Goal: Task Accomplishment & Management: Use online tool/utility

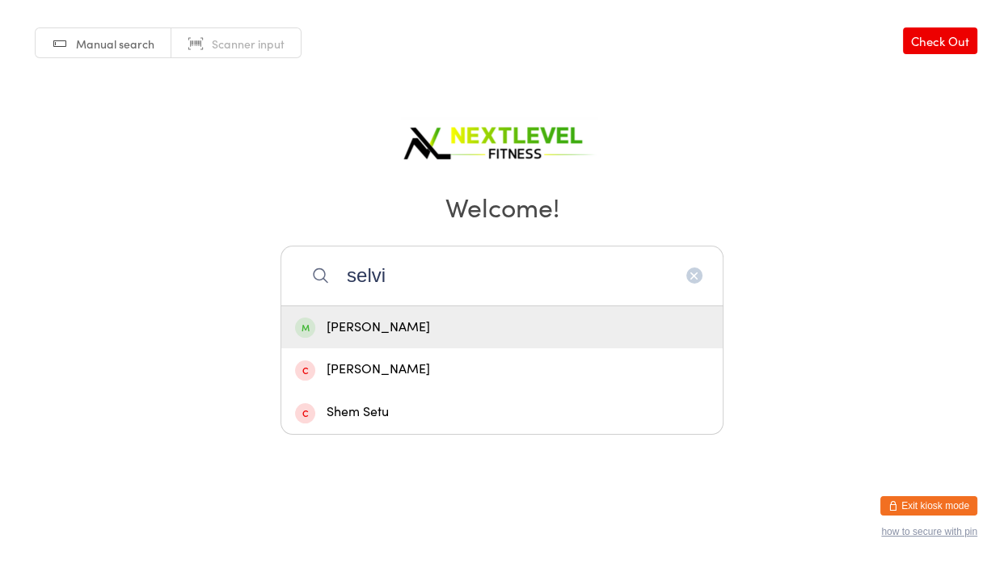
type input "selvi"
click at [377, 337] on div "[PERSON_NAME]" at bounding box center [501, 327] width 441 height 43
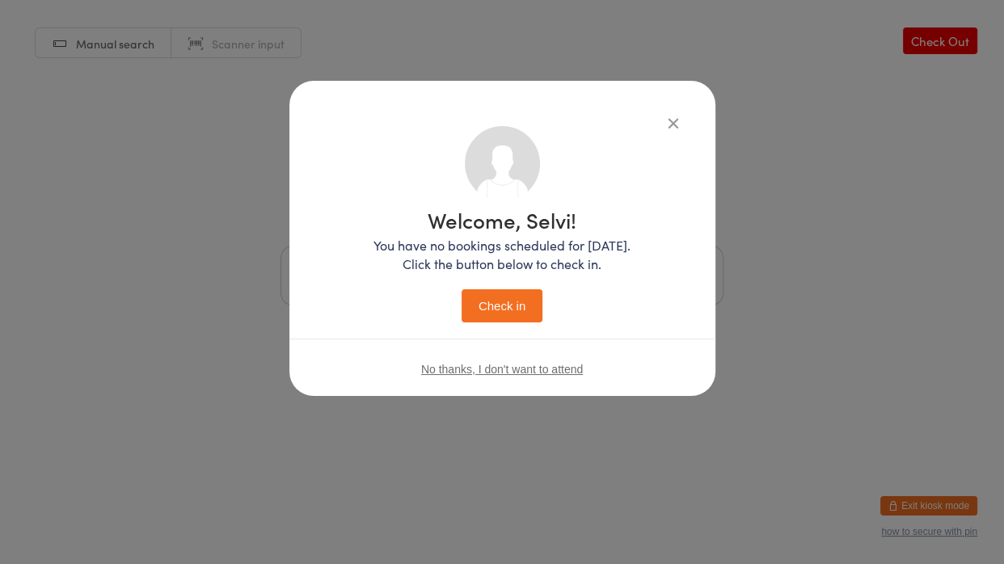
click at [480, 300] on button "Check in" at bounding box center [502, 305] width 81 height 33
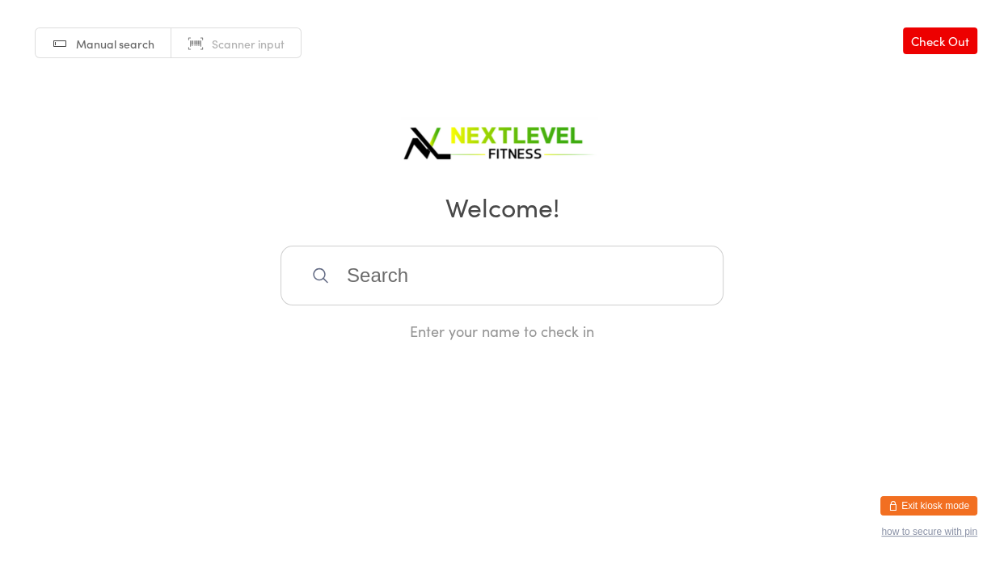
click at [453, 280] on input "search" at bounding box center [501, 276] width 443 height 60
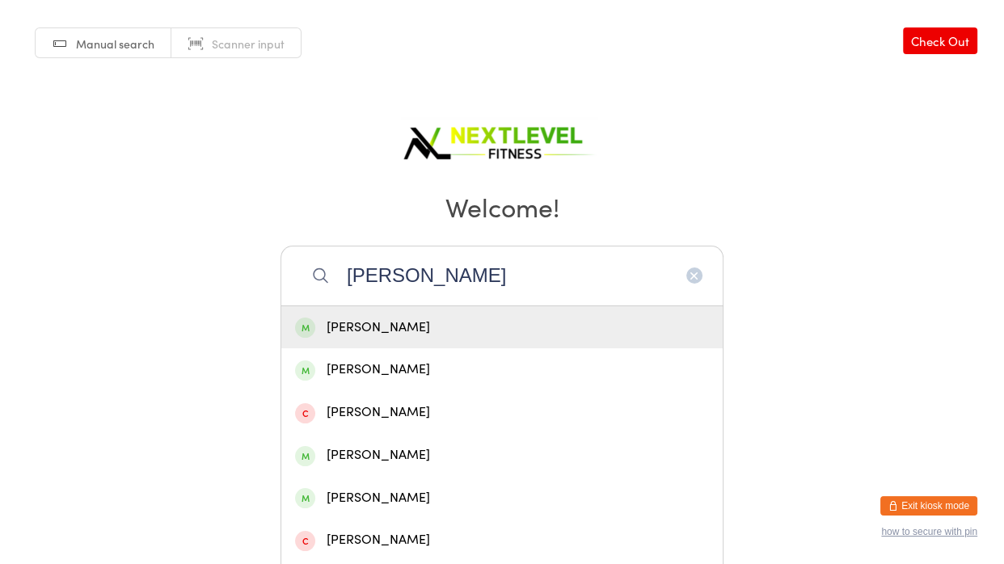
type input "[PERSON_NAME]"
click at [430, 323] on div "[PERSON_NAME]" at bounding box center [502, 328] width 414 height 22
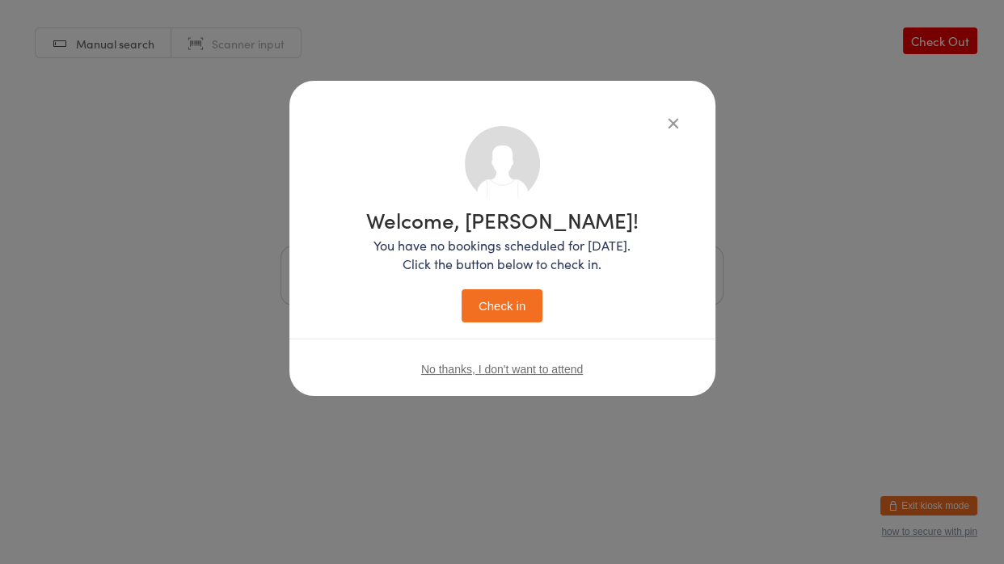
click at [487, 314] on button "Check in" at bounding box center [502, 305] width 81 height 33
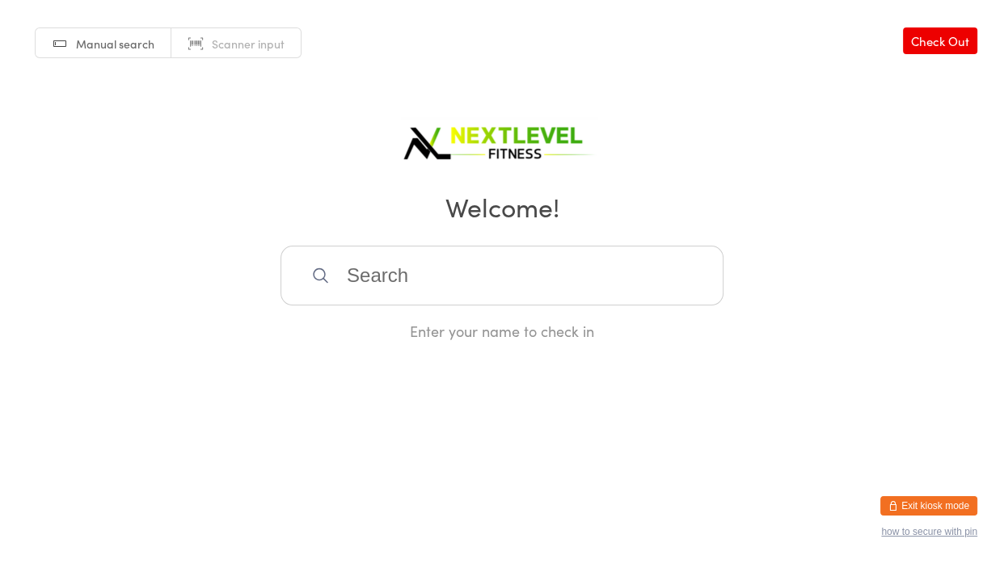
click at [470, 301] on input "search" at bounding box center [501, 276] width 443 height 60
type input "[PERSON_NAME]"
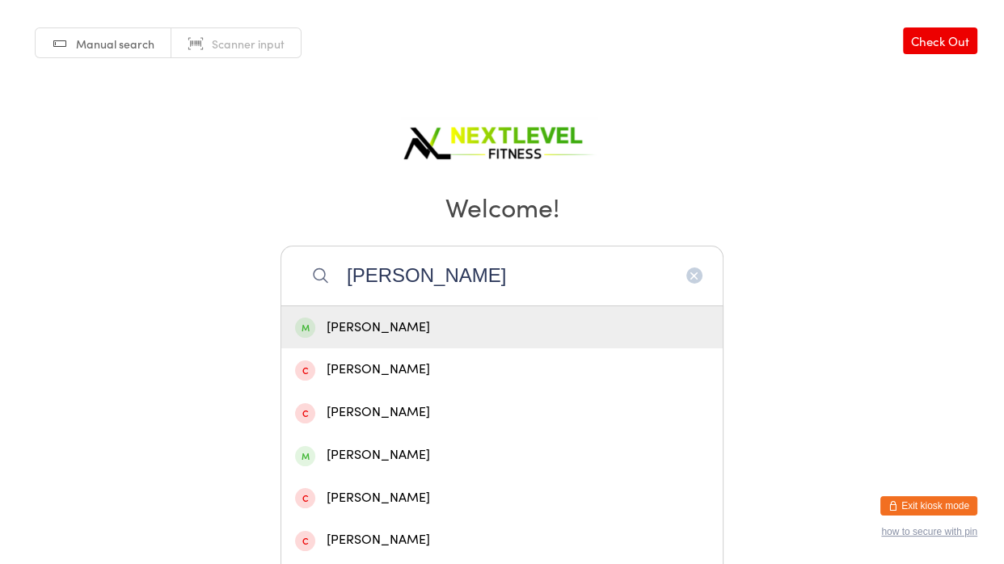
click at [424, 322] on div "[PERSON_NAME]" at bounding box center [502, 328] width 414 height 22
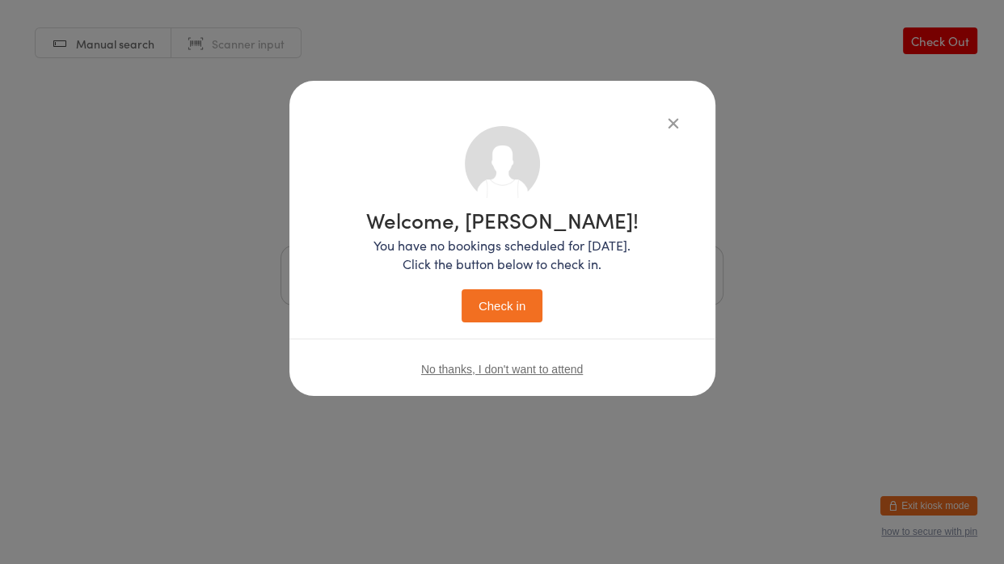
click at [471, 306] on button "Check in" at bounding box center [502, 305] width 81 height 33
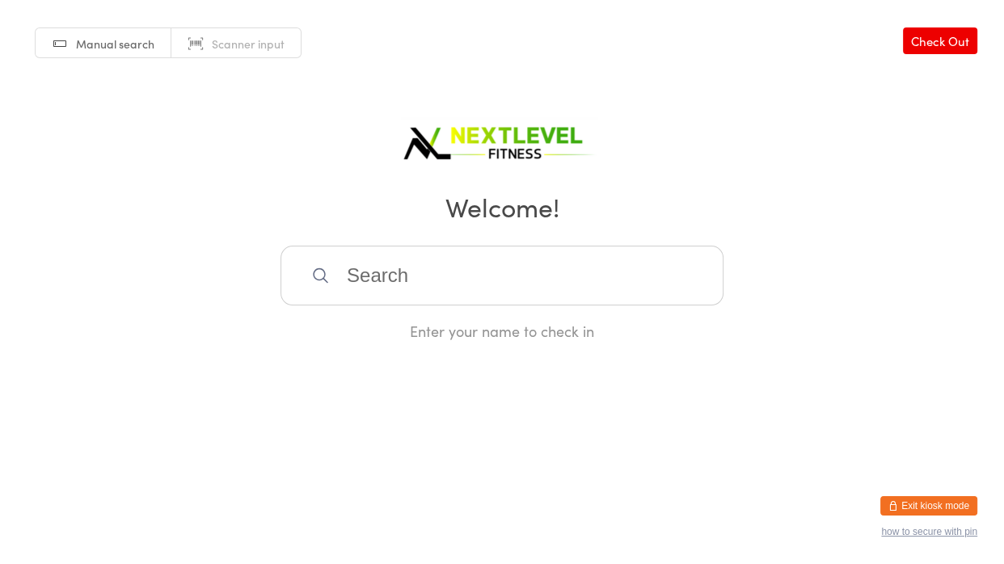
click at [648, 265] on input "search" at bounding box center [501, 276] width 443 height 60
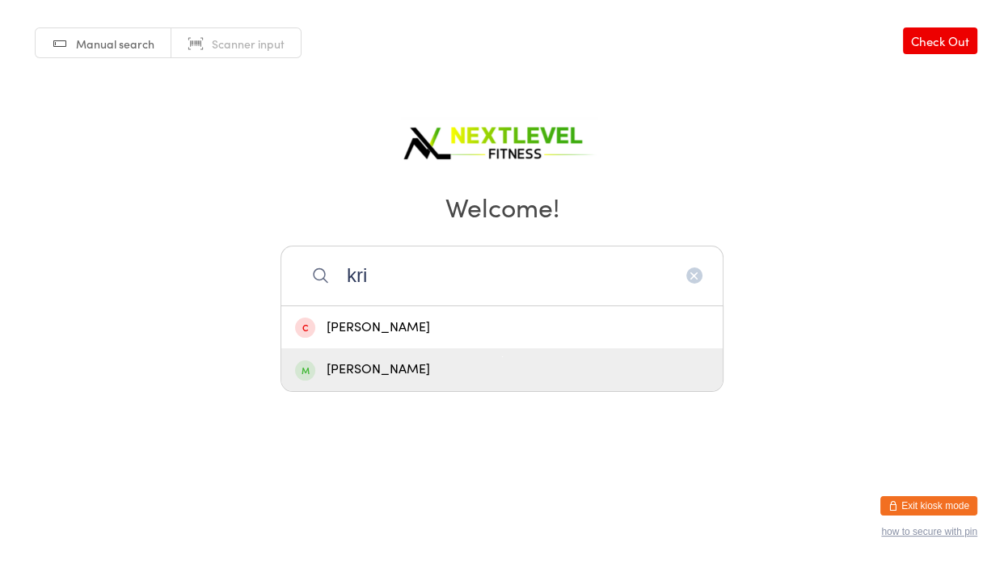
type input "kri"
click at [512, 365] on div "[PERSON_NAME]" at bounding box center [502, 370] width 414 height 22
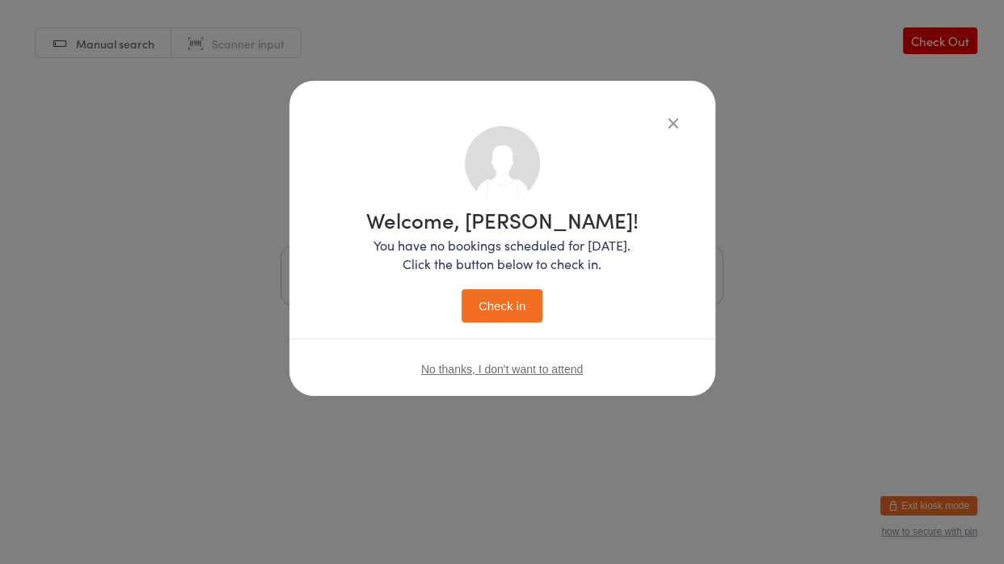
click at [497, 311] on button "Check in" at bounding box center [502, 305] width 81 height 33
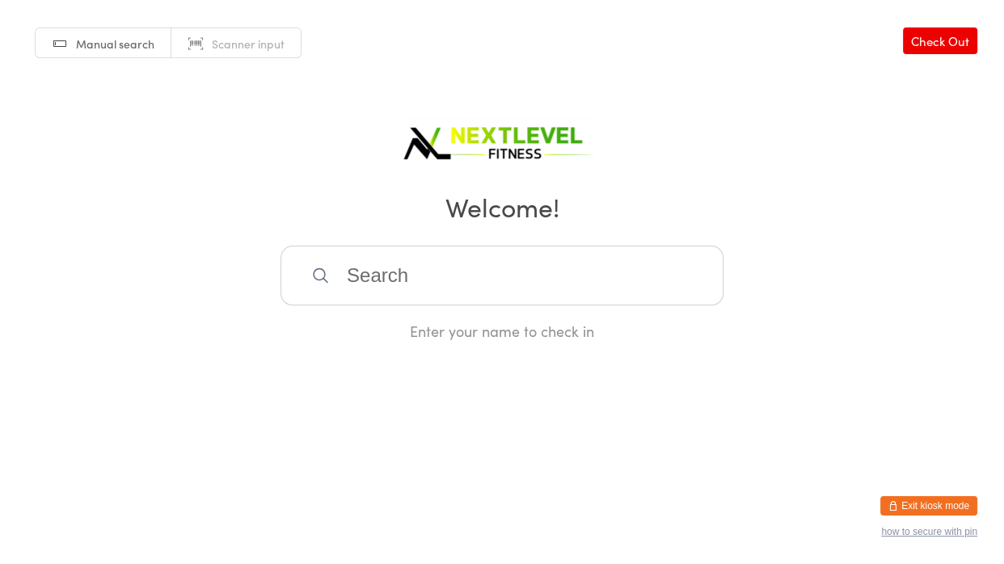
click at [432, 287] on input "search" at bounding box center [501, 276] width 443 height 60
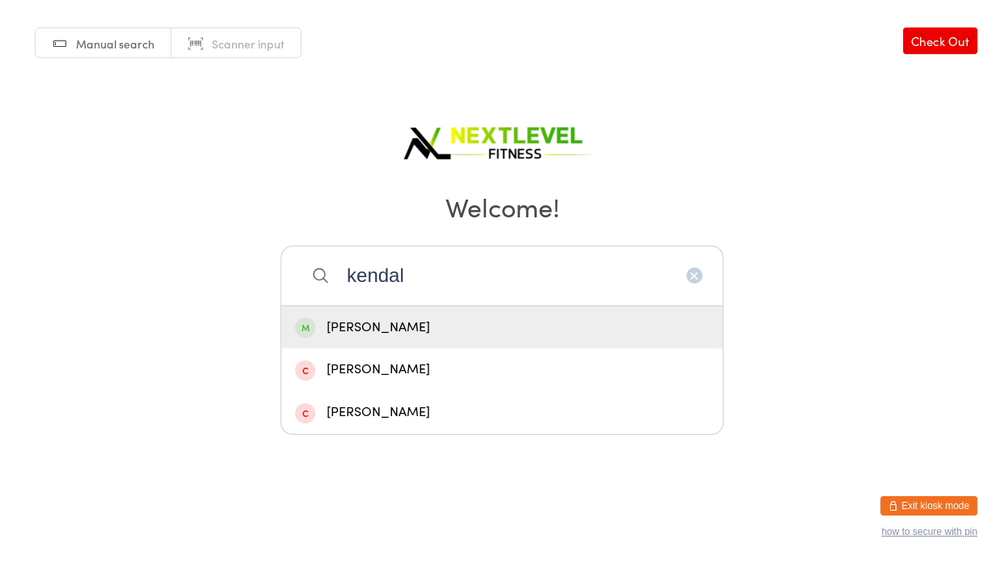
type input "kendal"
click at [358, 326] on div "[PERSON_NAME]" at bounding box center [502, 328] width 414 height 22
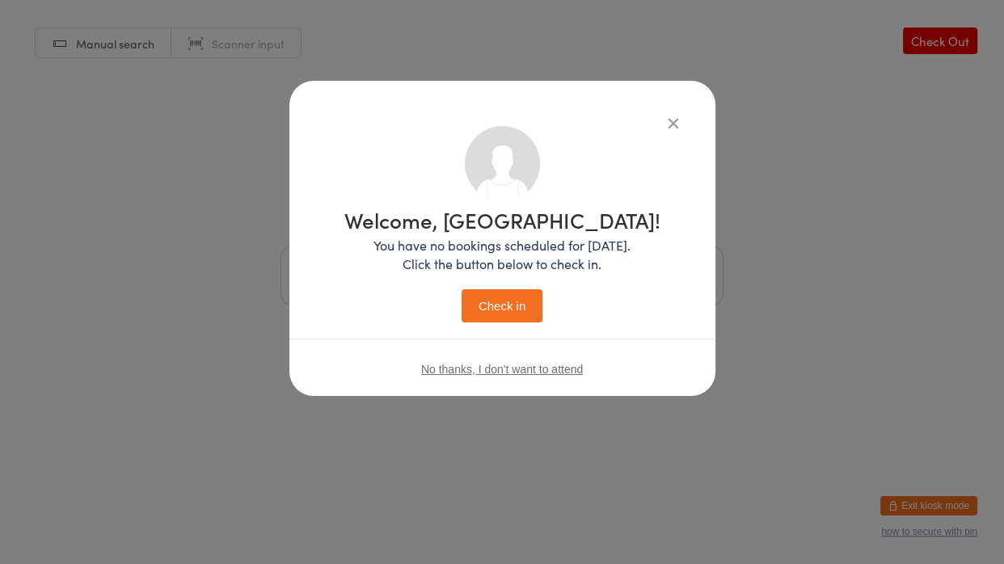
click at [480, 310] on button "Check in" at bounding box center [502, 305] width 81 height 33
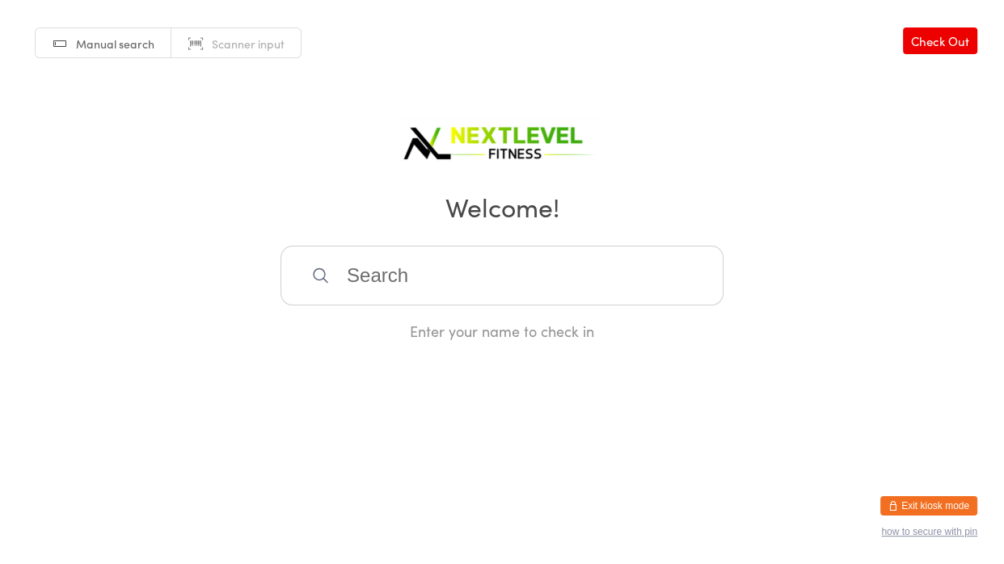
click at [464, 278] on input "search" at bounding box center [501, 276] width 443 height 60
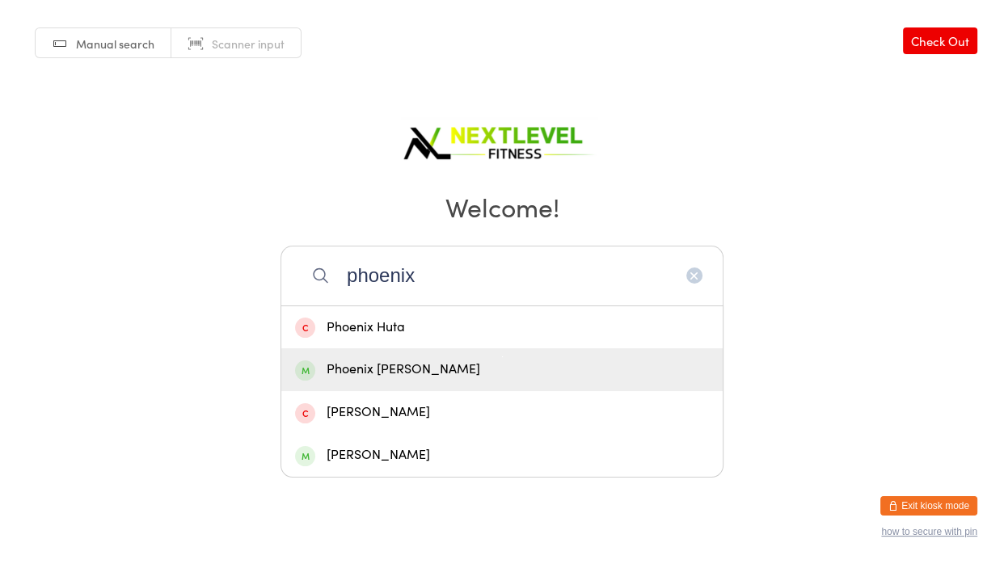
type input "phoenix"
click at [354, 361] on div "Phoenix [PERSON_NAME]" at bounding box center [502, 370] width 414 height 22
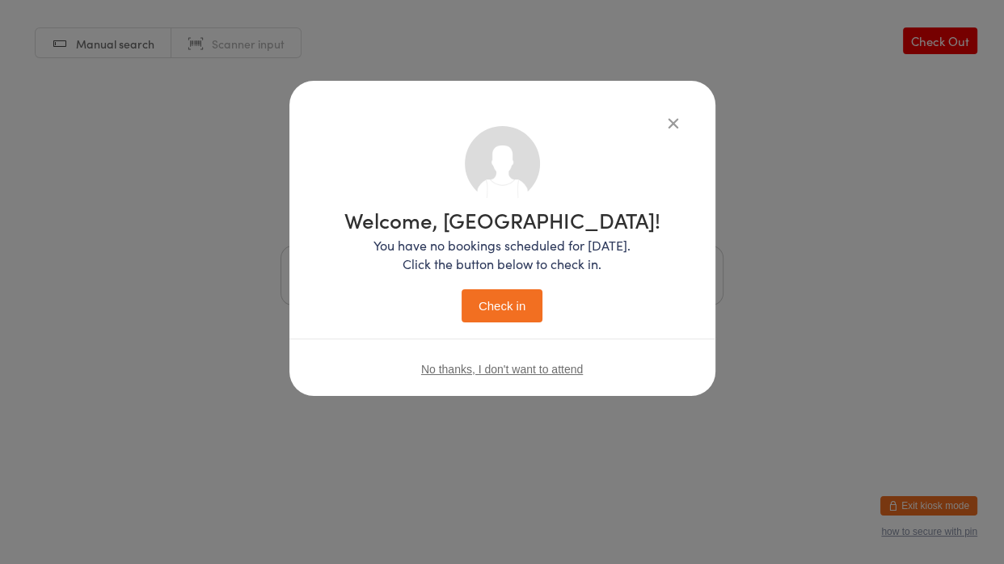
click at [513, 314] on button "Check in" at bounding box center [502, 305] width 81 height 33
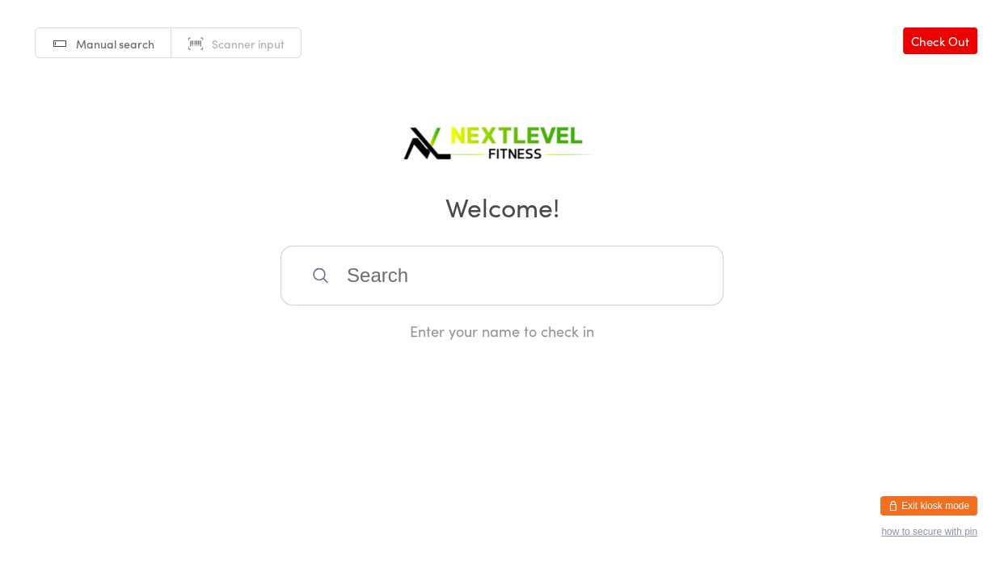
click at [433, 277] on input "search" at bounding box center [501, 276] width 443 height 60
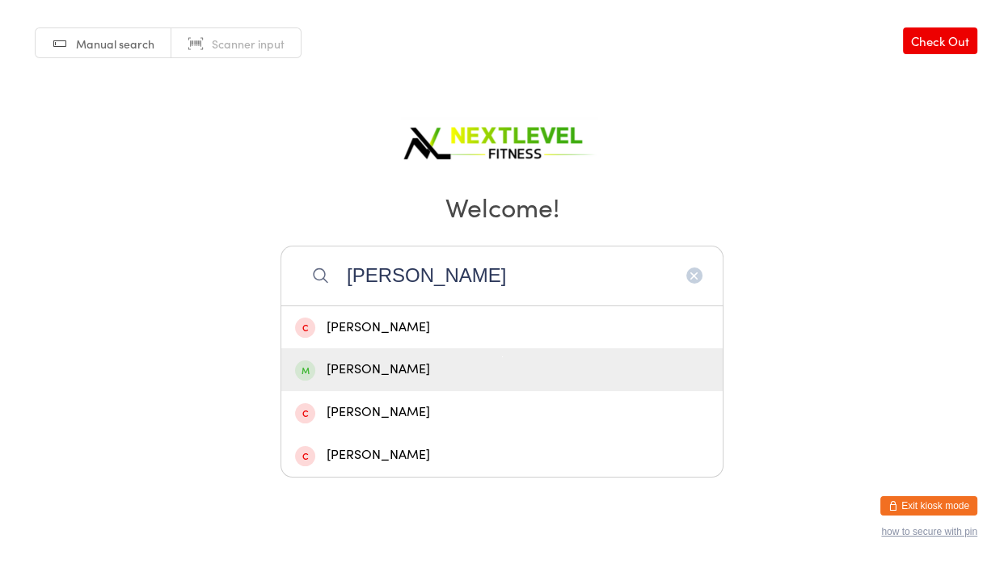
type input "[PERSON_NAME]"
click at [382, 366] on div "[PERSON_NAME]" at bounding box center [502, 370] width 414 height 22
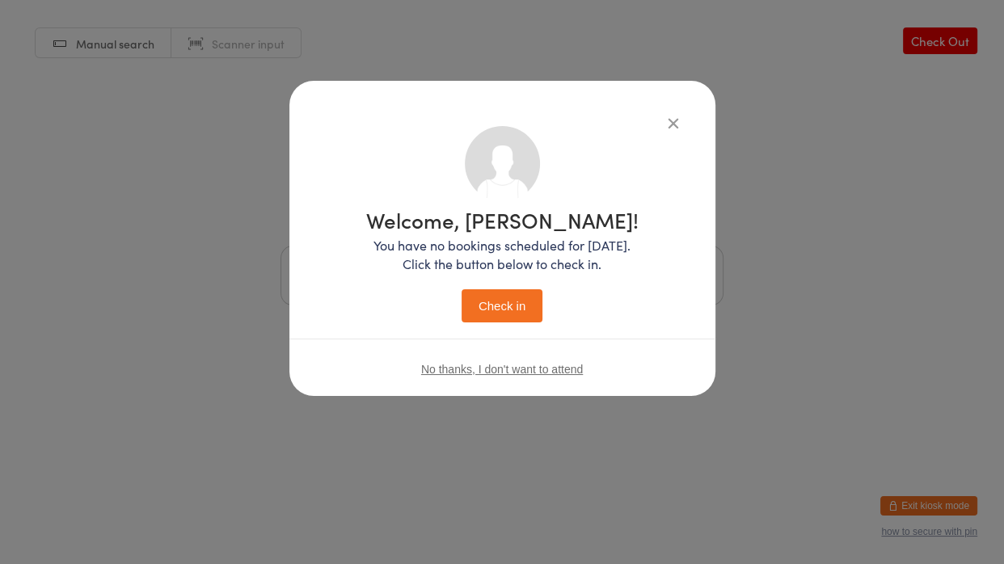
click at [522, 300] on button "Check in" at bounding box center [502, 305] width 81 height 33
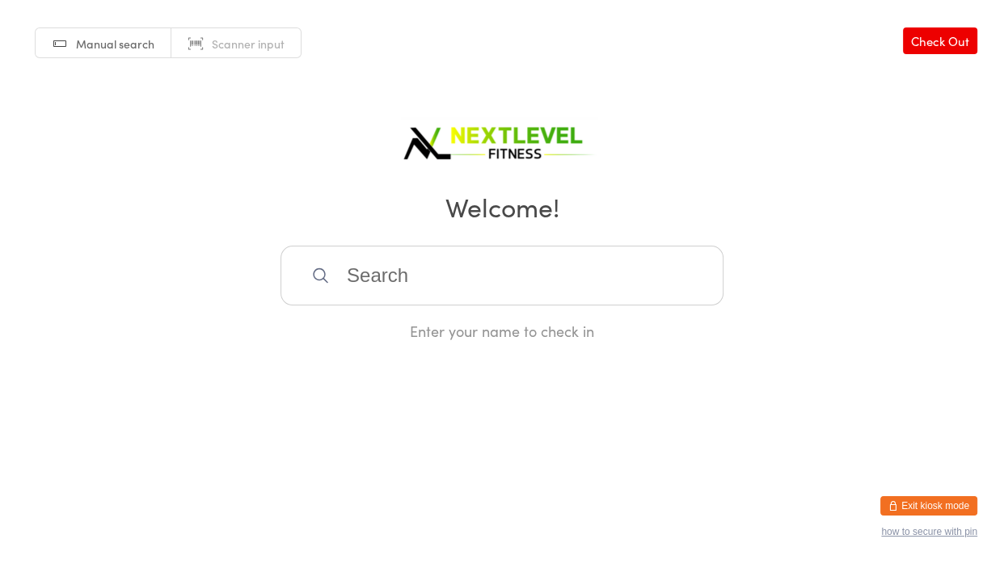
click at [391, 301] on input "search" at bounding box center [501, 276] width 443 height 60
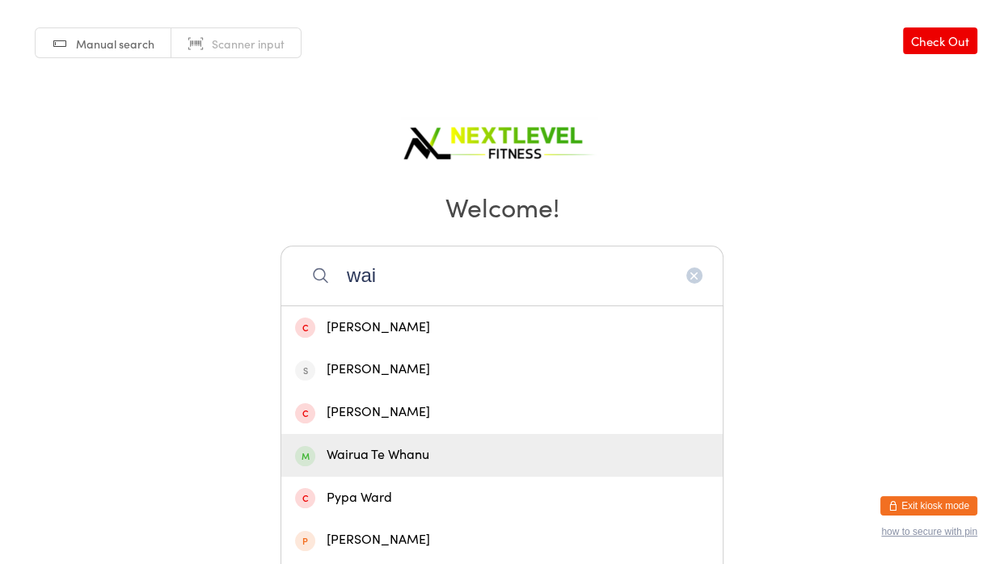
type input "wai"
click at [393, 449] on div "Wairua Te Whanu" at bounding box center [502, 456] width 414 height 22
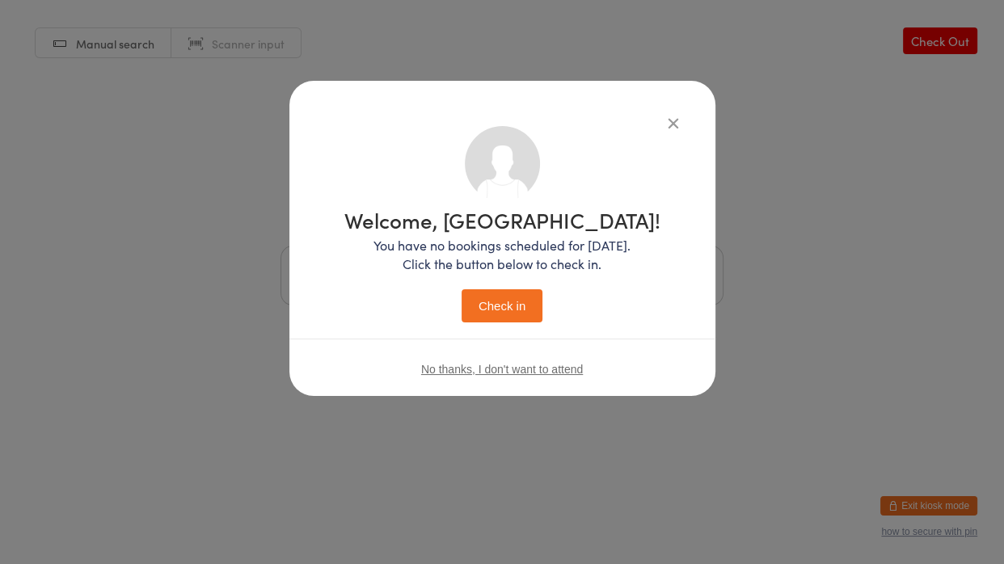
click at [524, 303] on button "Check in" at bounding box center [502, 305] width 81 height 33
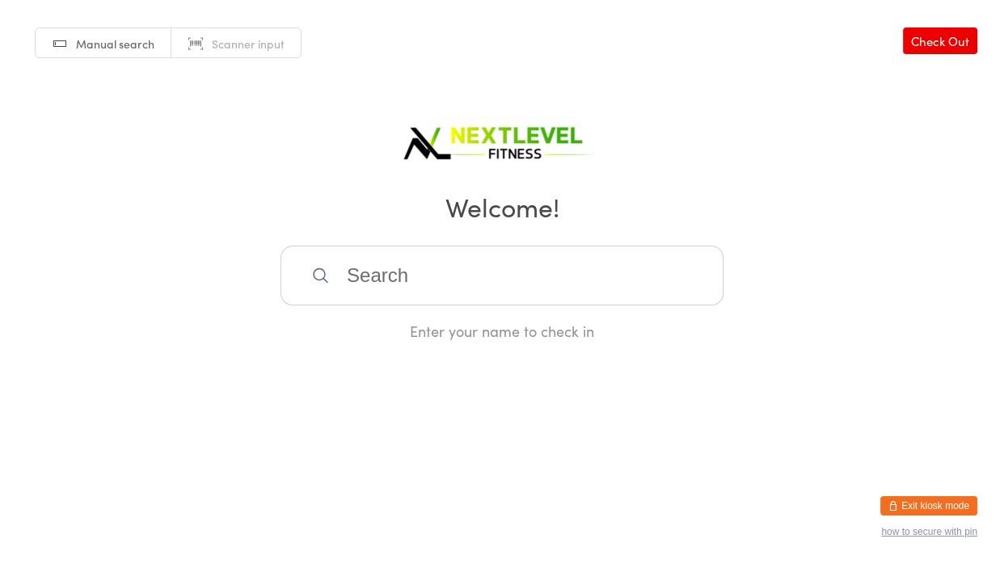
click at [504, 293] on input "search" at bounding box center [501, 276] width 443 height 60
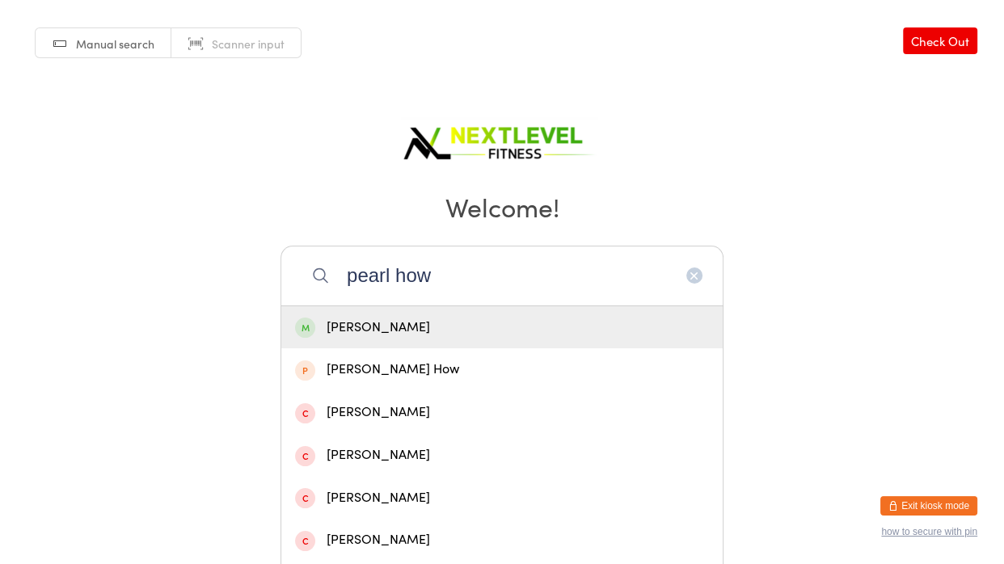
type input "pearl how"
click at [569, 320] on div "[PERSON_NAME]" at bounding box center [502, 328] width 414 height 22
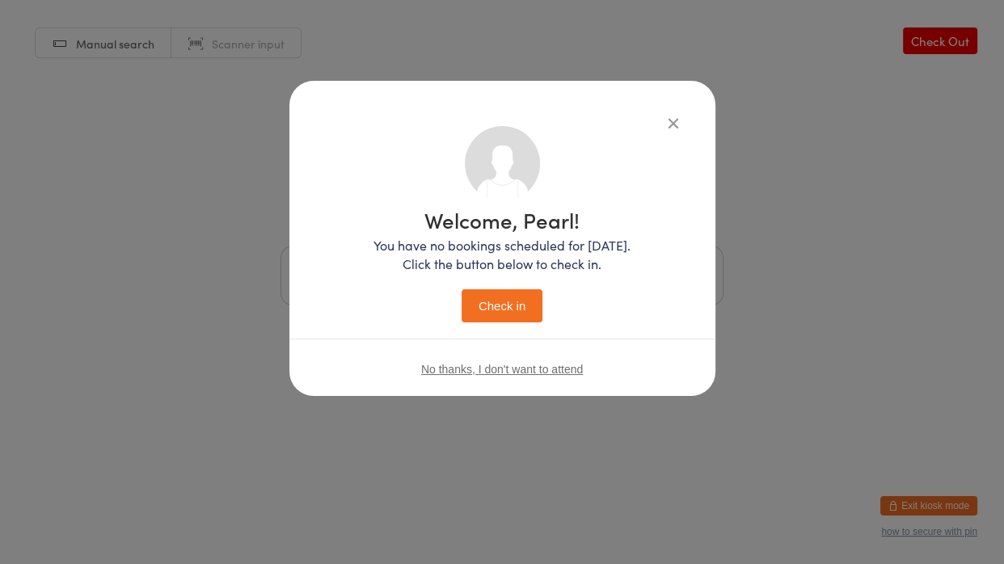
click at [481, 296] on button "Check in" at bounding box center [502, 305] width 81 height 33
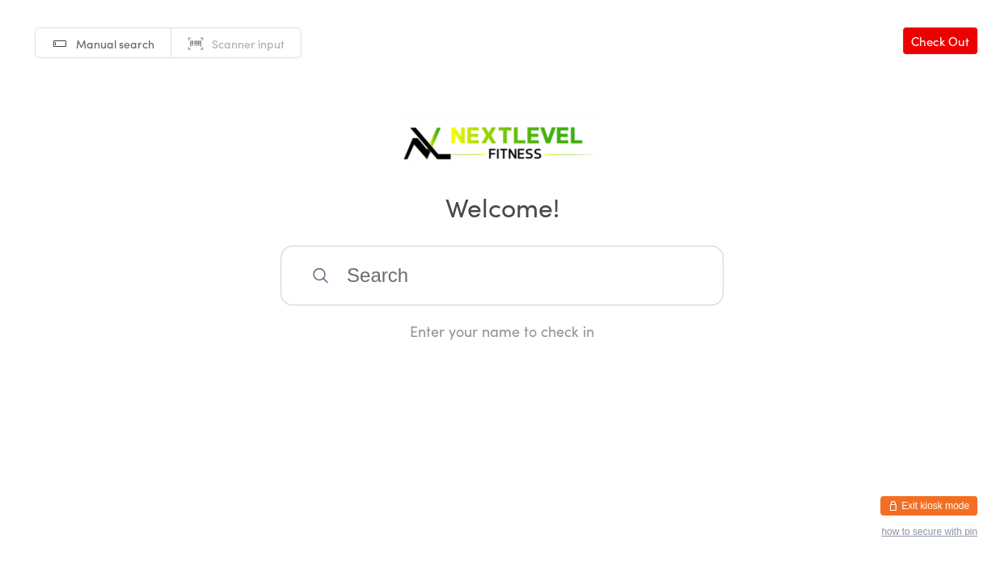
click at [481, 296] on input "search" at bounding box center [501, 276] width 443 height 60
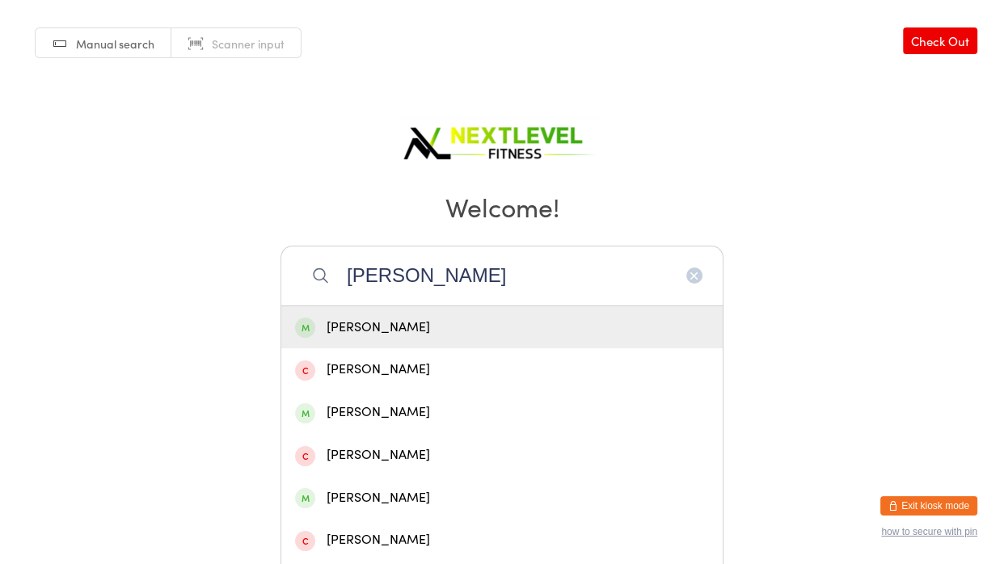
type input "[PERSON_NAME]"
click at [440, 340] on div "[PERSON_NAME]" at bounding box center [501, 327] width 441 height 43
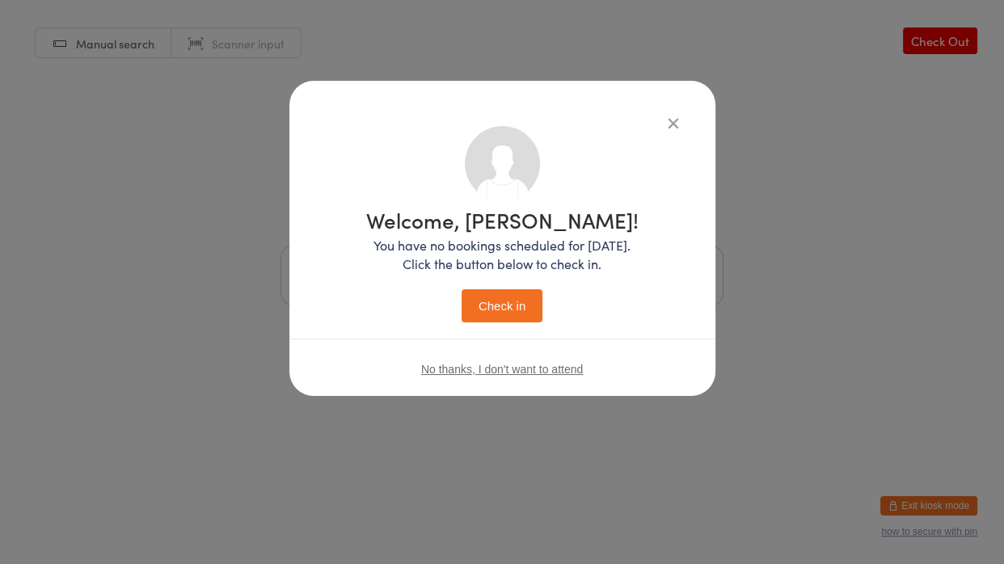
click at [487, 313] on button "Check in" at bounding box center [502, 305] width 81 height 33
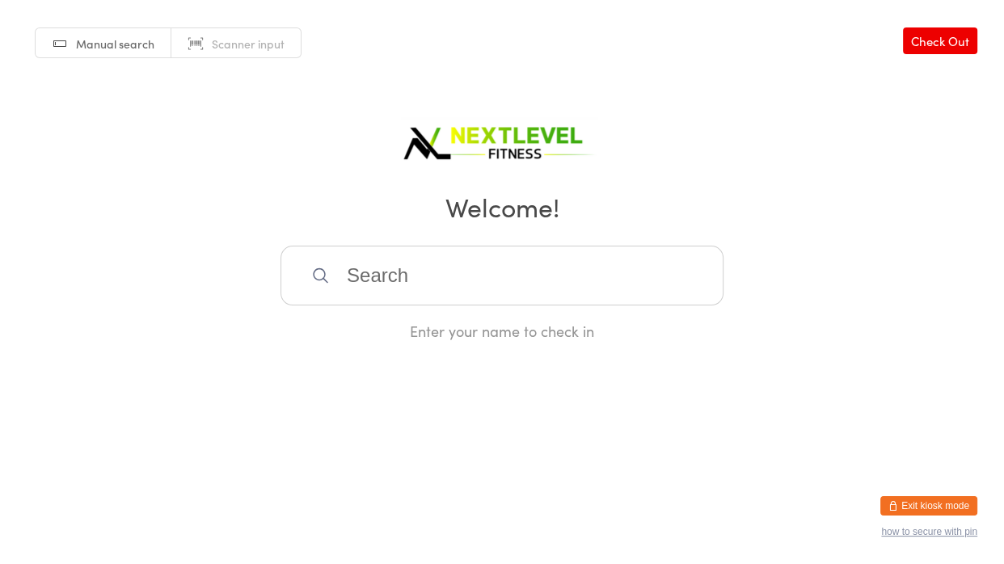
click at [376, 291] on input "search" at bounding box center [501, 276] width 443 height 60
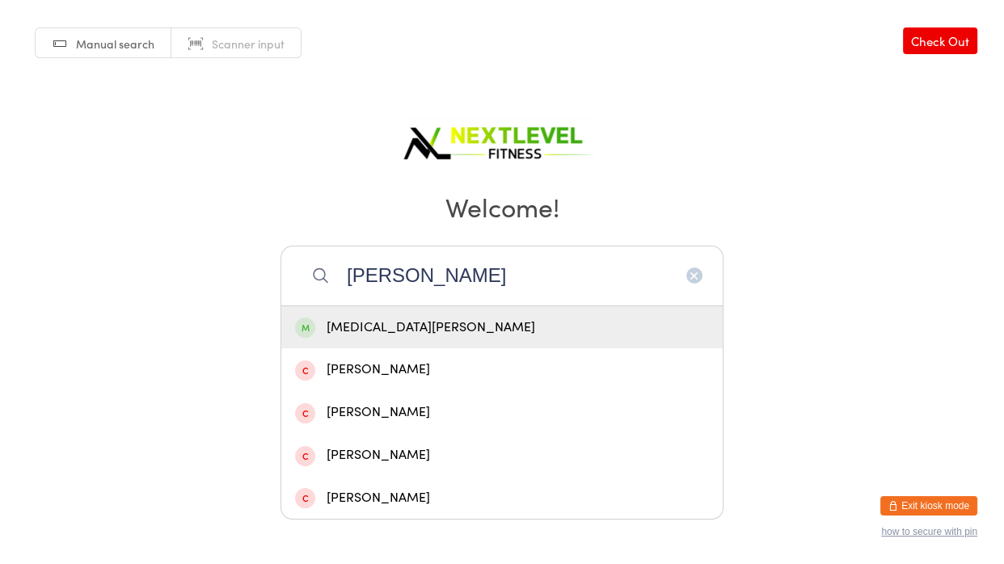
type input "[PERSON_NAME]"
click at [338, 331] on div "[MEDICAL_DATA][PERSON_NAME]" at bounding box center [502, 328] width 414 height 22
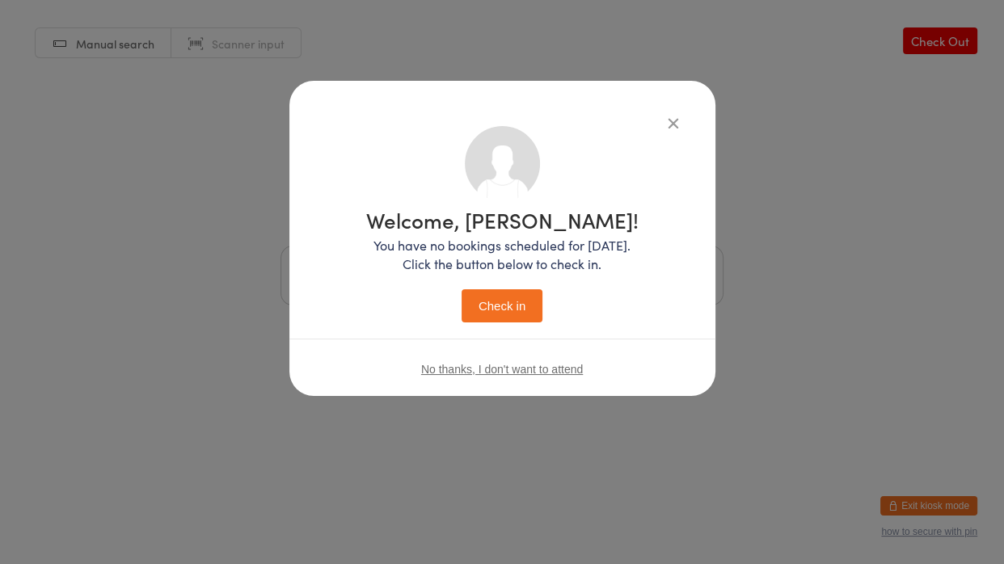
click at [502, 305] on button "Check in" at bounding box center [502, 305] width 81 height 33
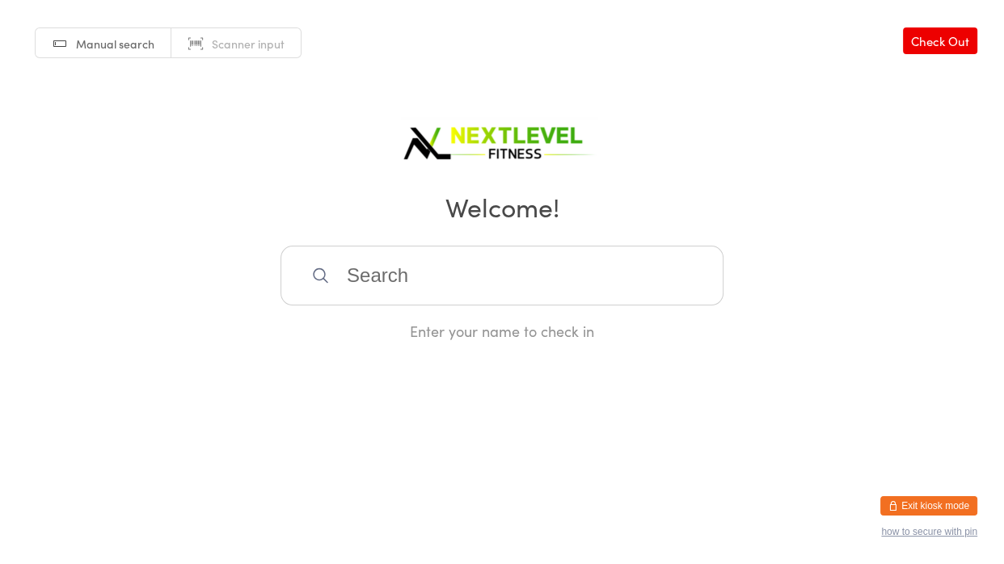
click at [448, 279] on input "search" at bounding box center [501, 276] width 443 height 60
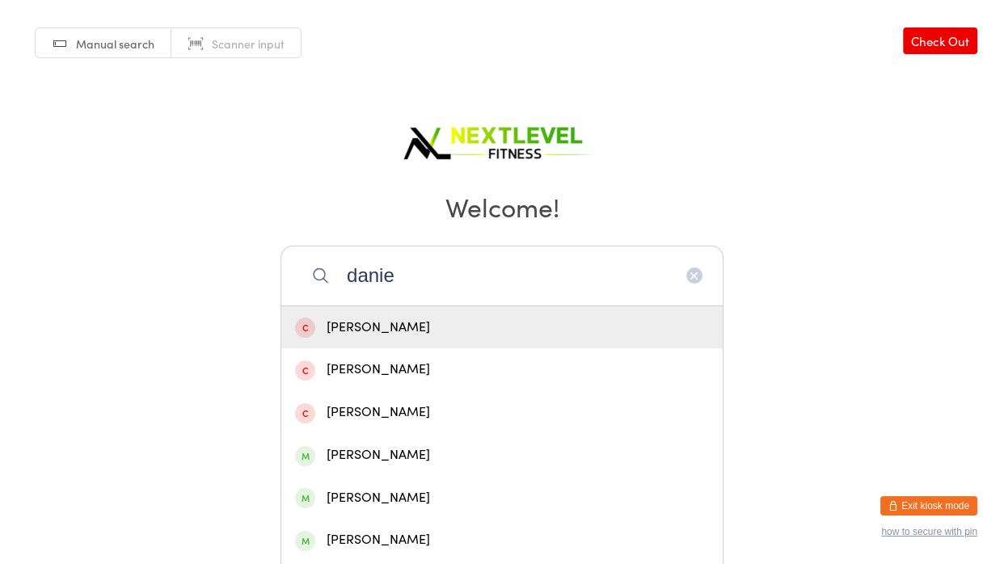
type input "[PERSON_NAME]"
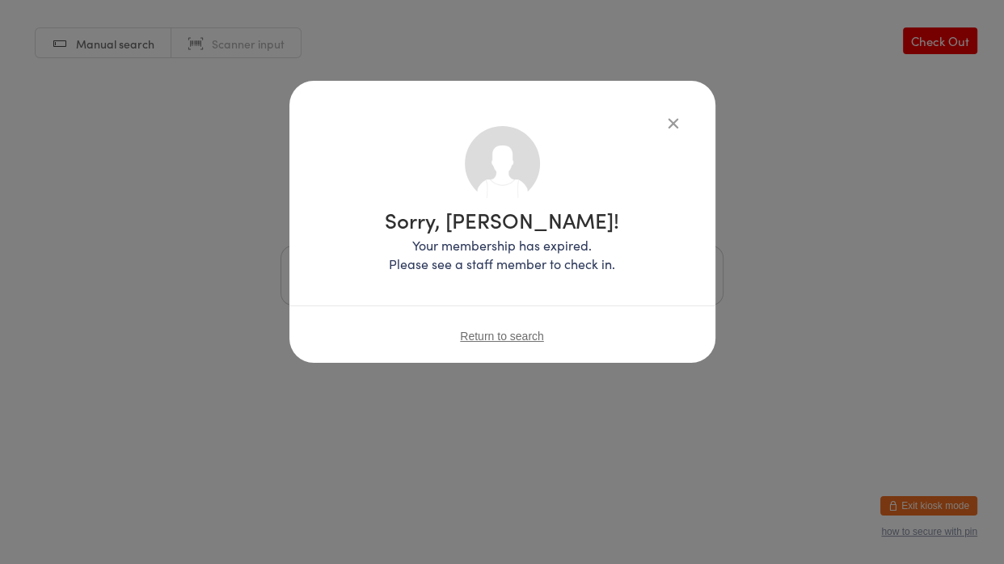
click at [478, 344] on div "Return to search" at bounding box center [502, 336] width 426 height 61
click at [478, 342] on span "Return to search" at bounding box center [502, 336] width 84 height 13
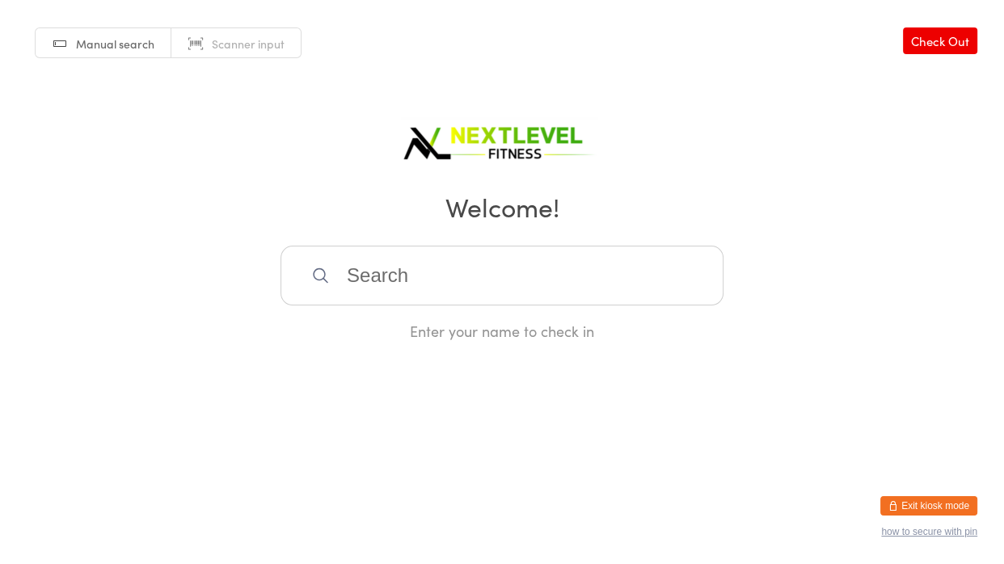
click at [451, 254] on input "search" at bounding box center [501, 276] width 443 height 60
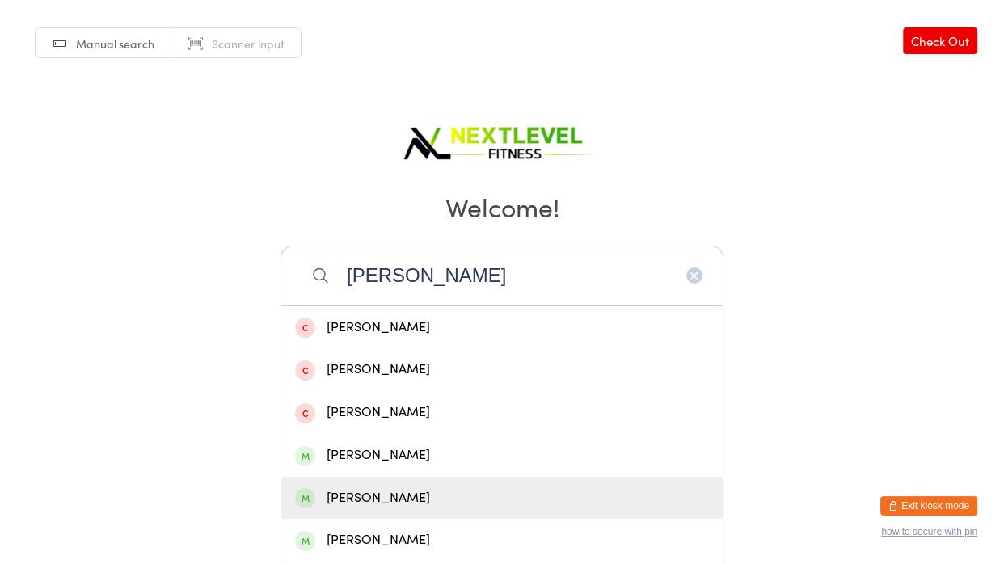
type input "[PERSON_NAME]"
click at [373, 495] on div "[PERSON_NAME]" at bounding box center [502, 498] width 414 height 22
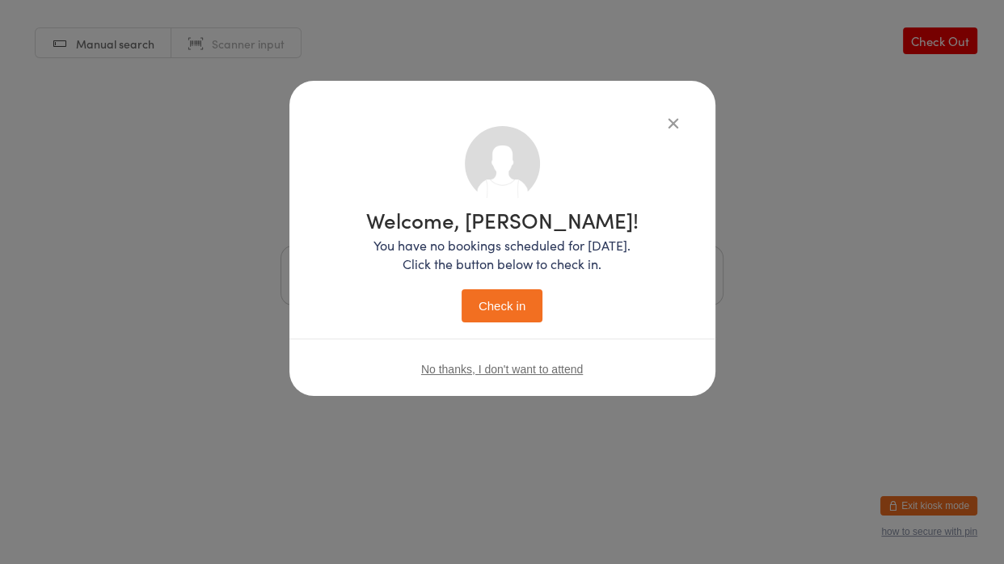
click at [525, 294] on button "Check in" at bounding box center [502, 305] width 81 height 33
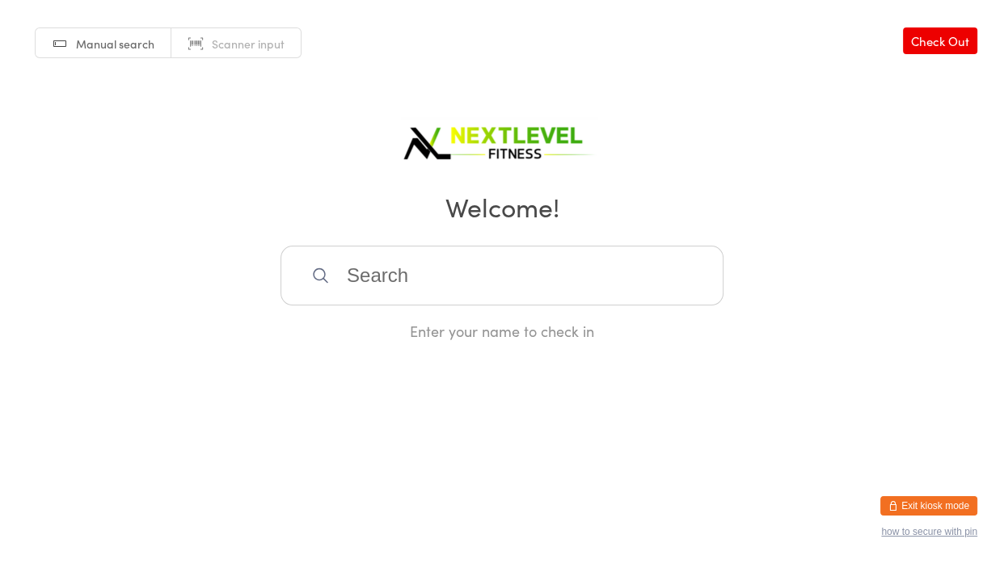
click at [525, 294] on input "search" at bounding box center [501, 276] width 443 height 60
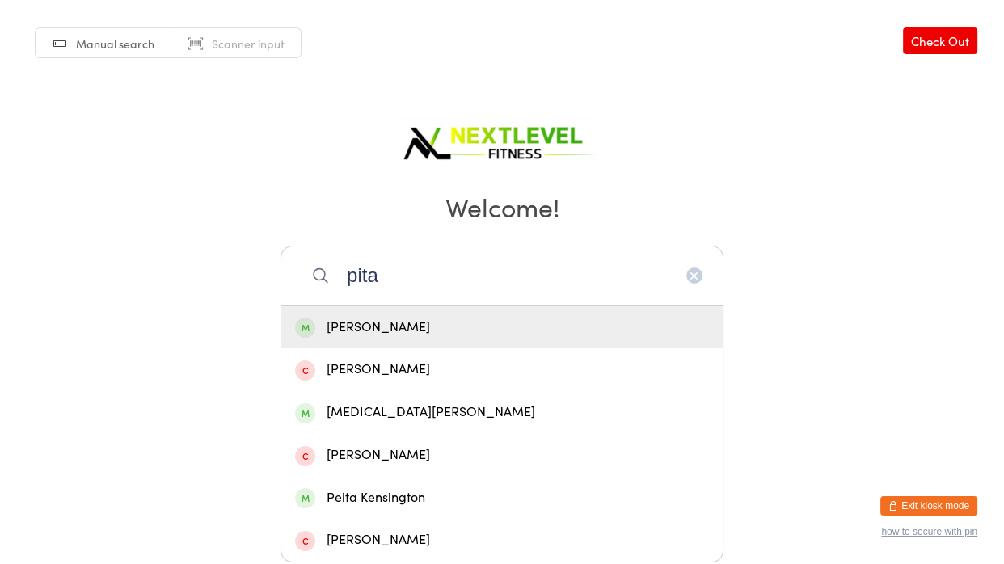
type input "pita"
click at [525, 328] on div "[PERSON_NAME]" at bounding box center [502, 328] width 414 height 22
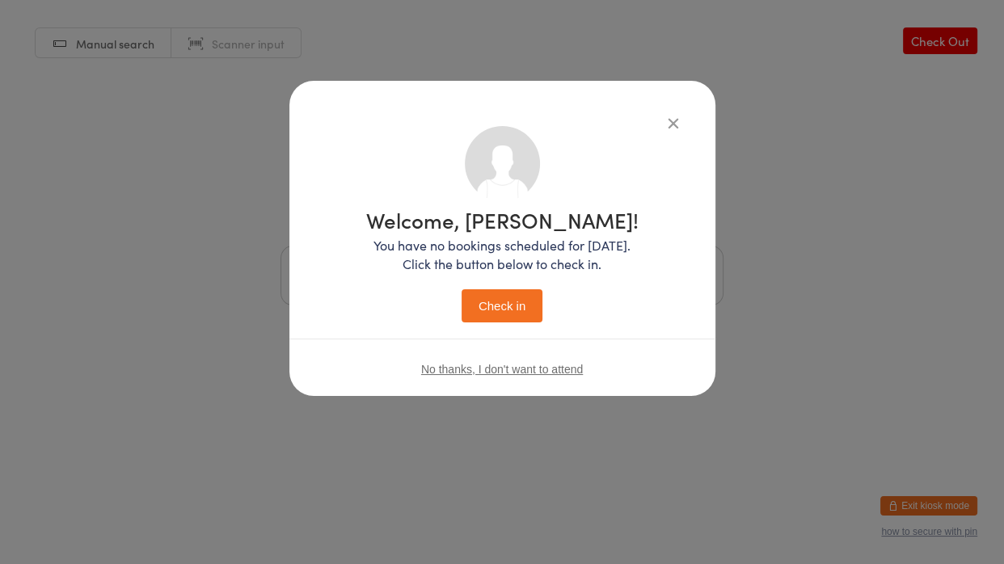
click at [516, 314] on button "Check in" at bounding box center [502, 305] width 81 height 33
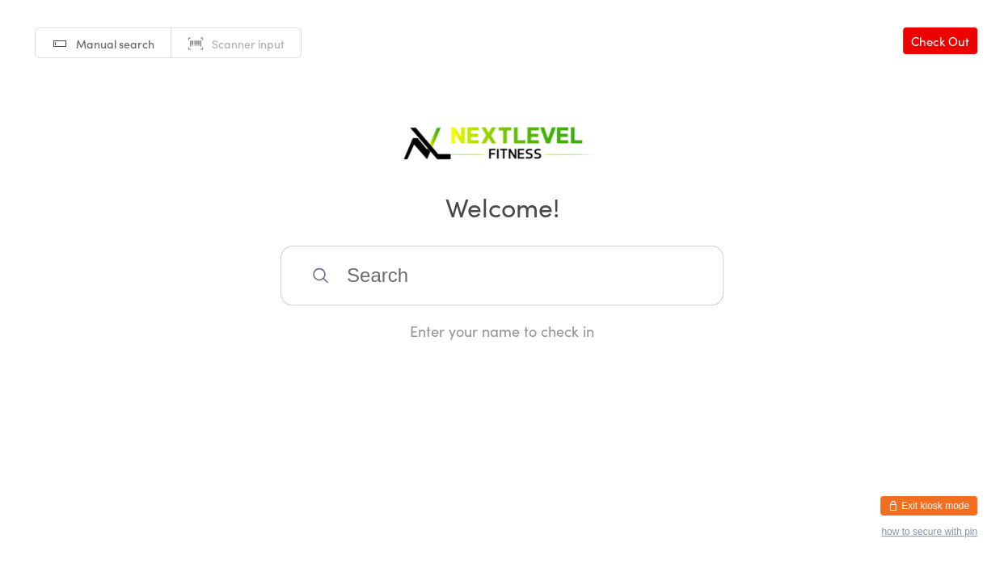
click at [506, 304] on div at bounding box center [501, 276] width 443 height 60
click at [487, 276] on input "search" at bounding box center [501, 276] width 443 height 60
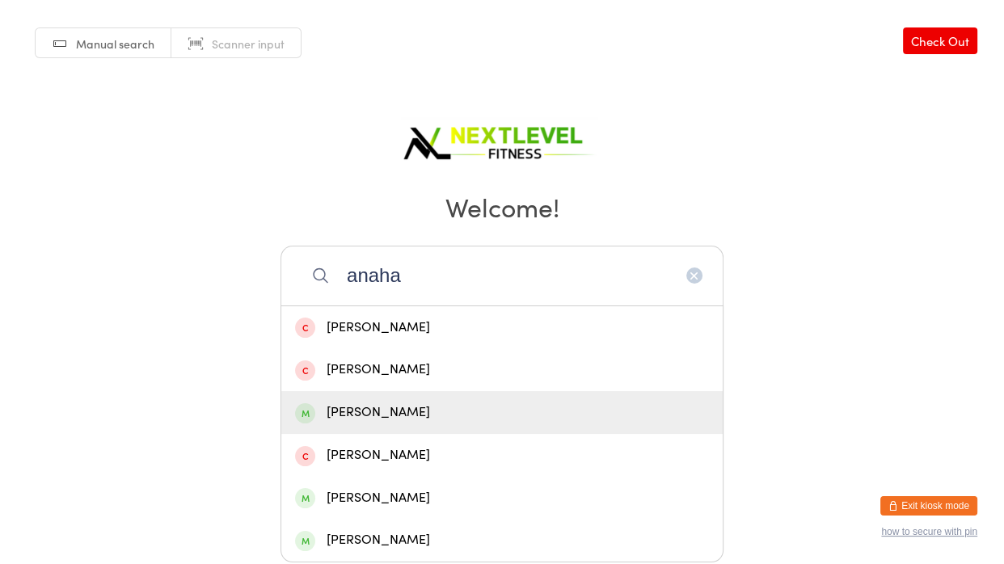
type input "anaha"
click at [412, 398] on div "[PERSON_NAME]" at bounding box center [501, 412] width 441 height 43
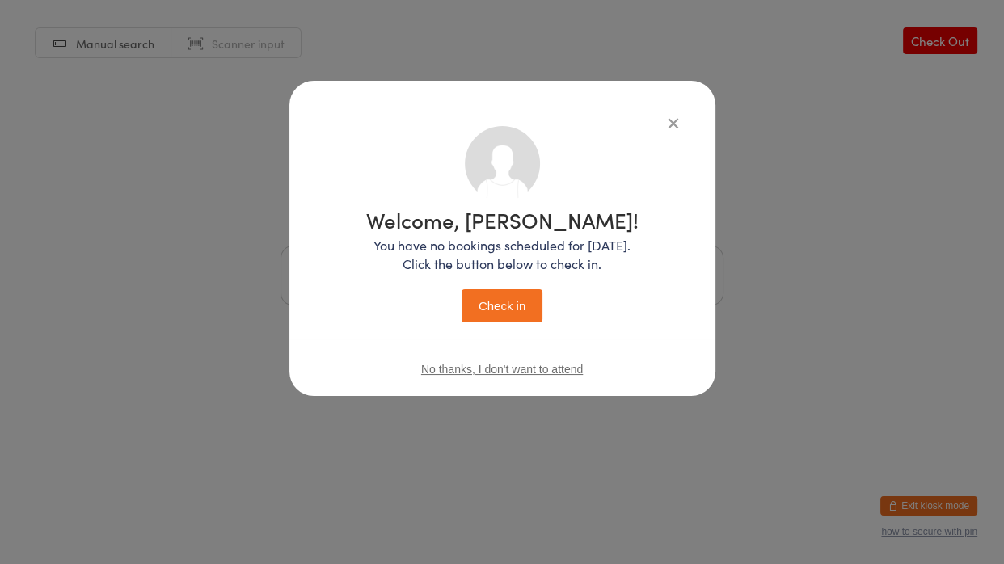
click at [514, 299] on button "Check in" at bounding box center [502, 305] width 81 height 33
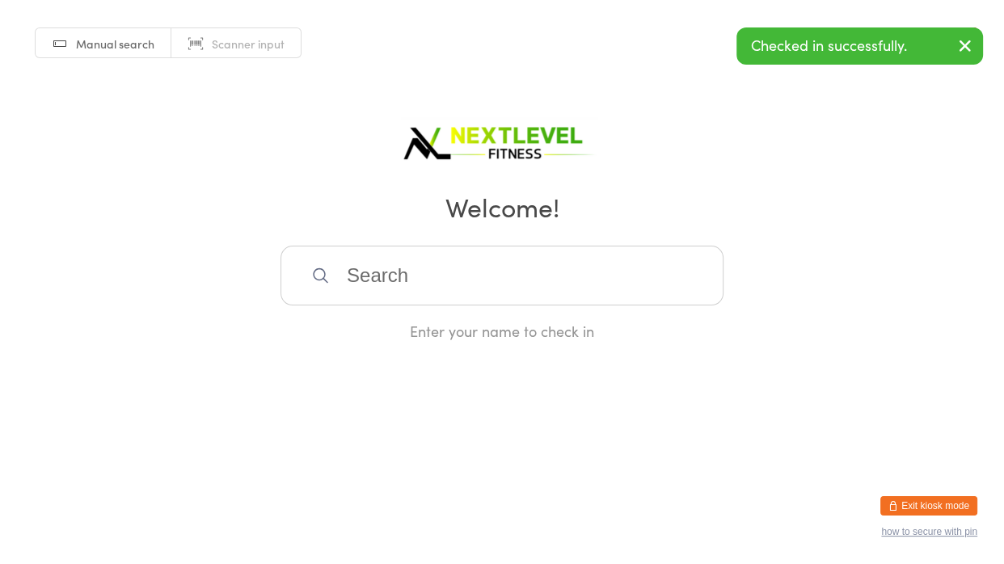
click at [483, 269] on input "search" at bounding box center [501, 276] width 443 height 60
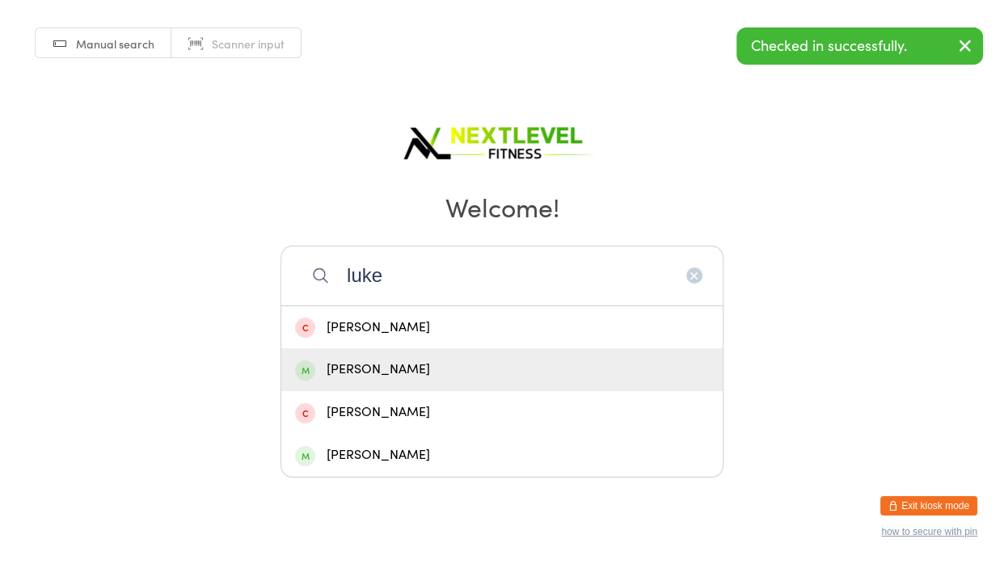
type input "luke"
click at [430, 367] on div "[PERSON_NAME]" at bounding box center [502, 370] width 414 height 22
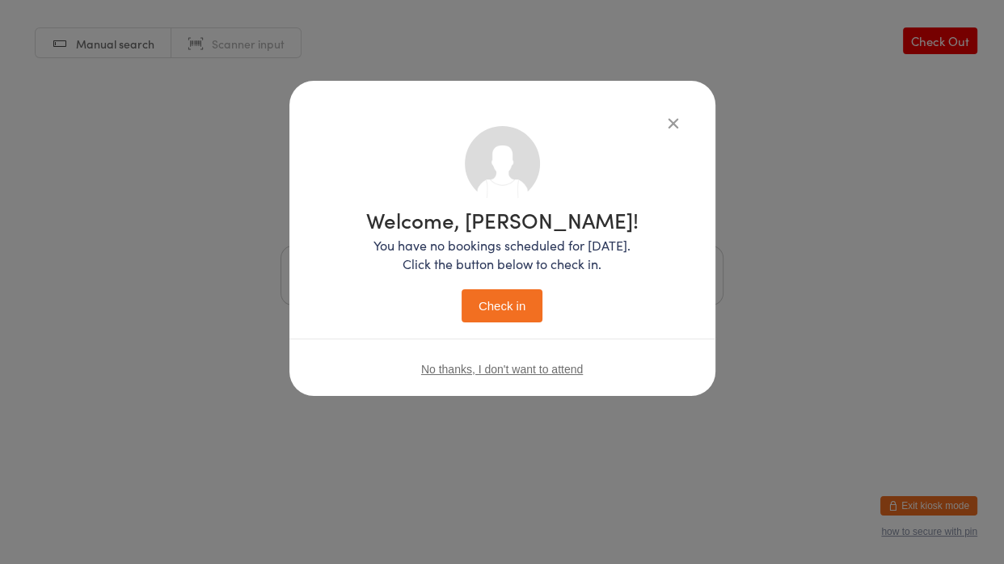
click at [494, 319] on button "Check in" at bounding box center [502, 305] width 81 height 33
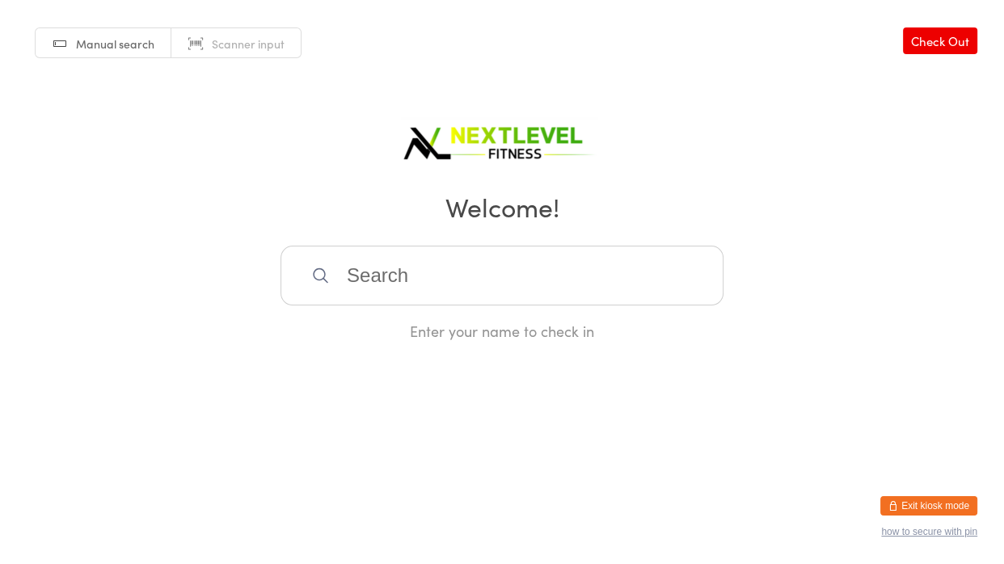
click at [318, 260] on input "search" at bounding box center [501, 276] width 443 height 60
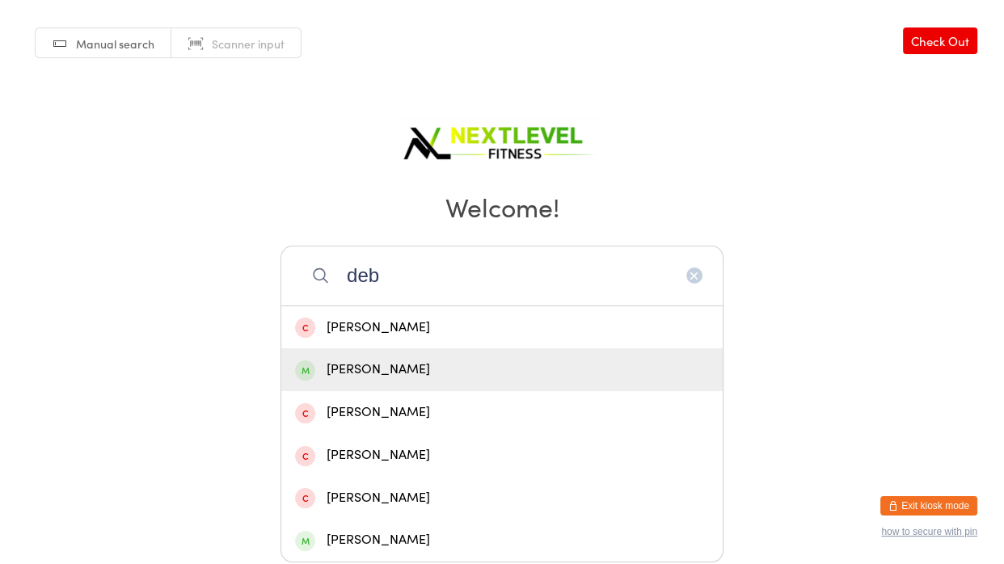
type input "deb"
click at [402, 377] on div "[PERSON_NAME]" at bounding box center [502, 370] width 414 height 22
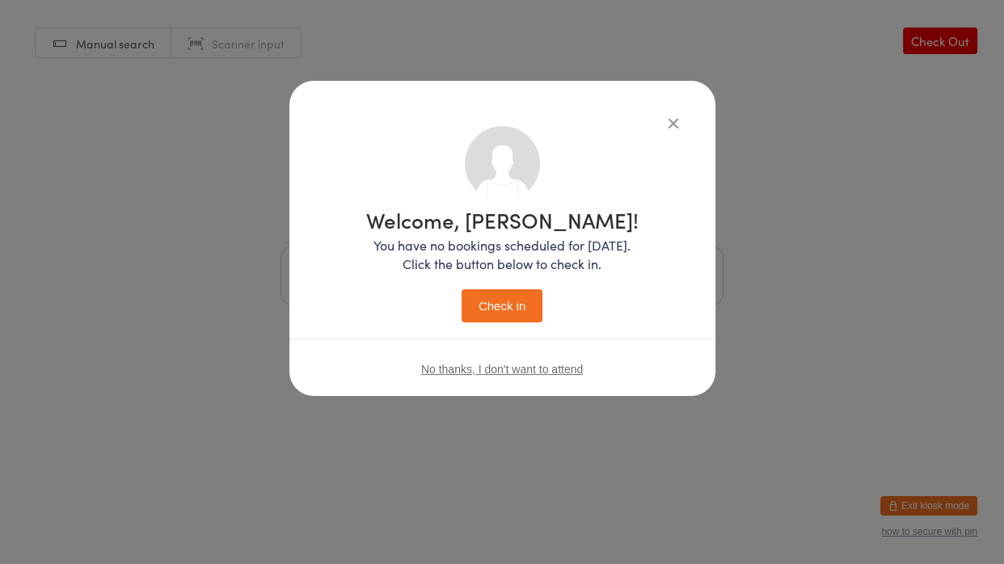
click at [516, 307] on button "Check in" at bounding box center [502, 305] width 81 height 33
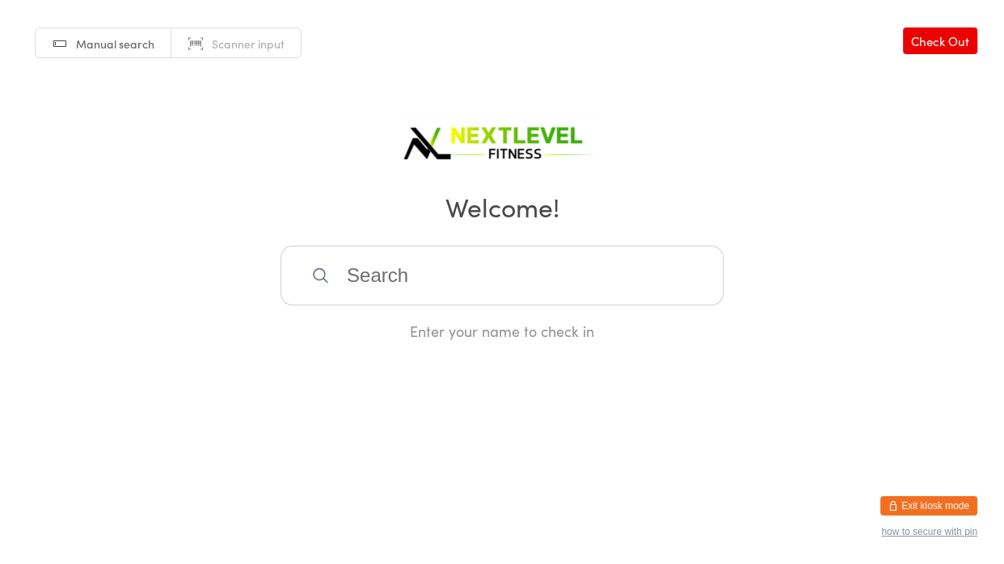
click at [491, 266] on input "search" at bounding box center [501, 276] width 443 height 60
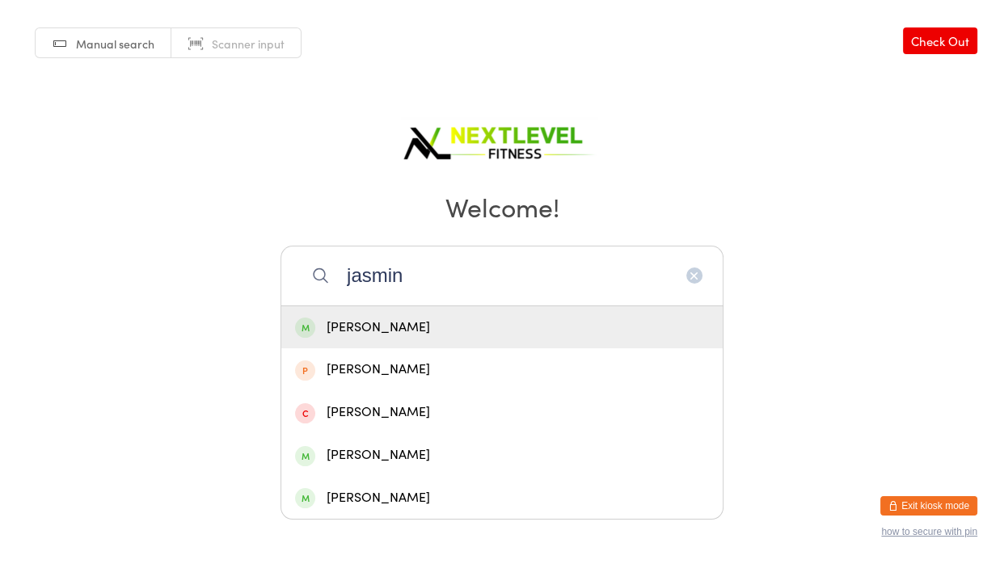
type input "jasmin"
click at [420, 330] on div "[PERSON_NAME]" at bounding box center [502, 328] width 414 height 22
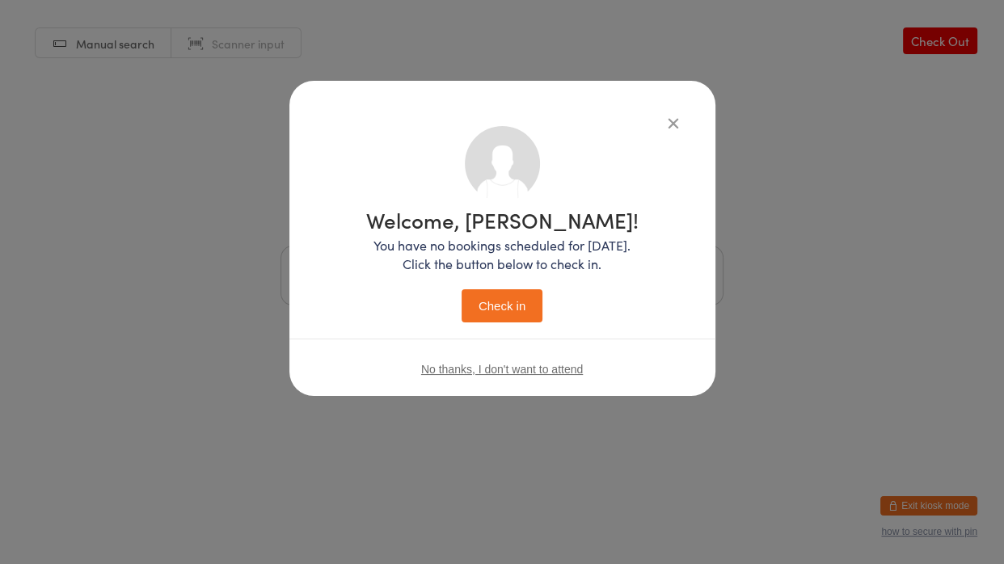
click at [508, 309] on button "Check in" at bounding box center [502, 305] width 81 height 33
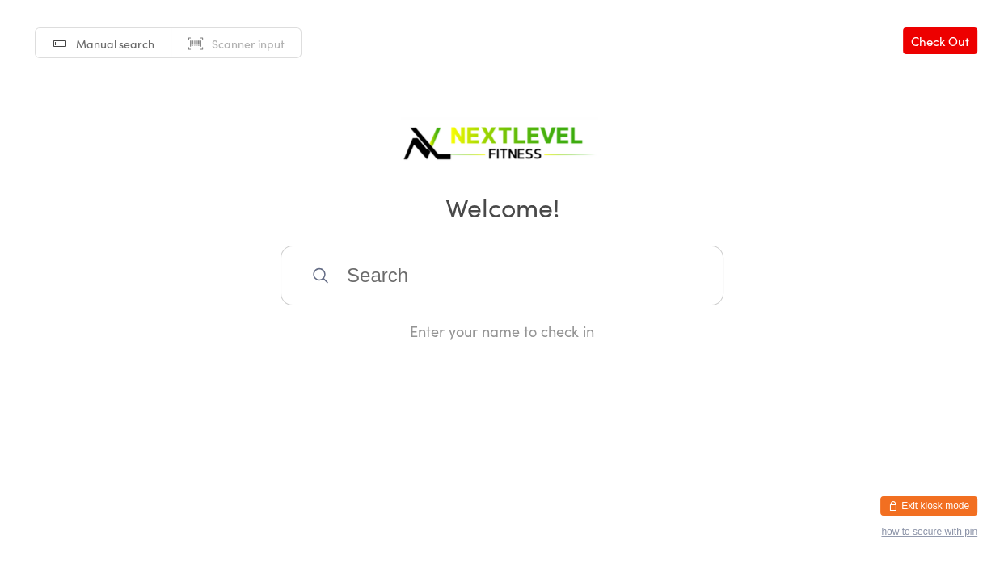
click at [506, 272] on input "search" at bounding box center [501, 276] width 443 height 60
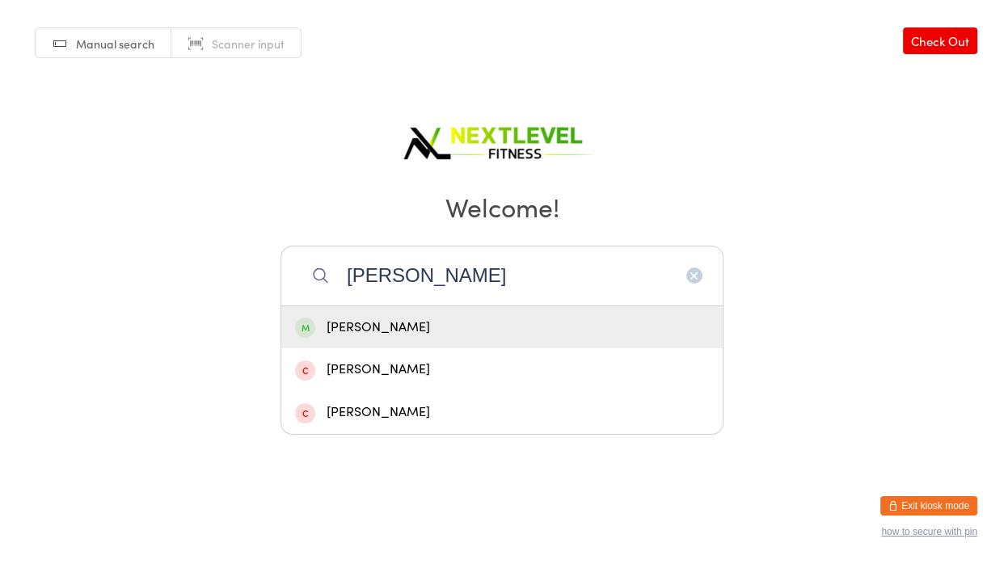
type input "[PERSON_NAME]"
click at [479, 317] on div "[PERSON_NAME]" at bounding box center [502, 328] width 414 height 22
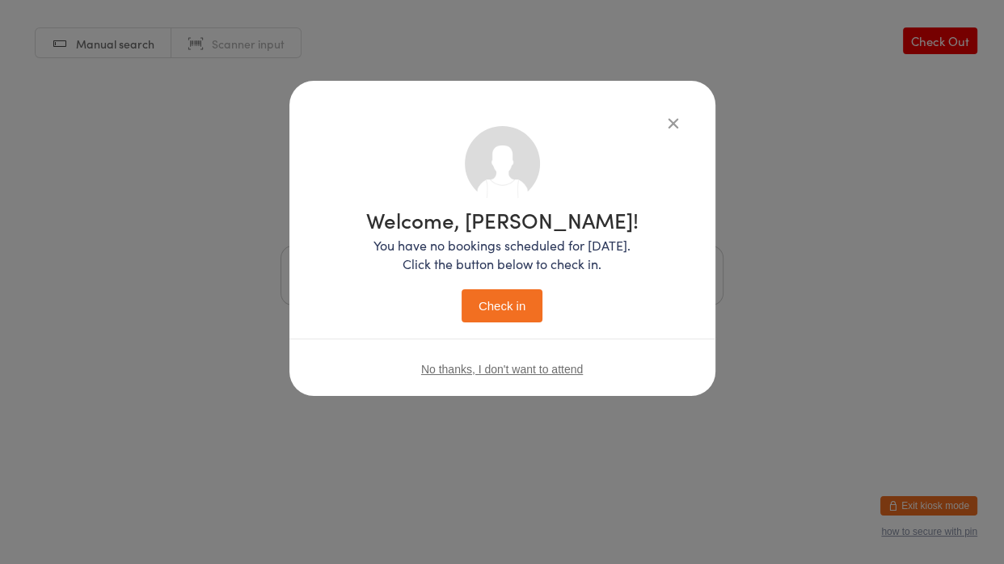
click at [541, 314] on button "Check in" at bounding box center [502, 305] width 81 height 33
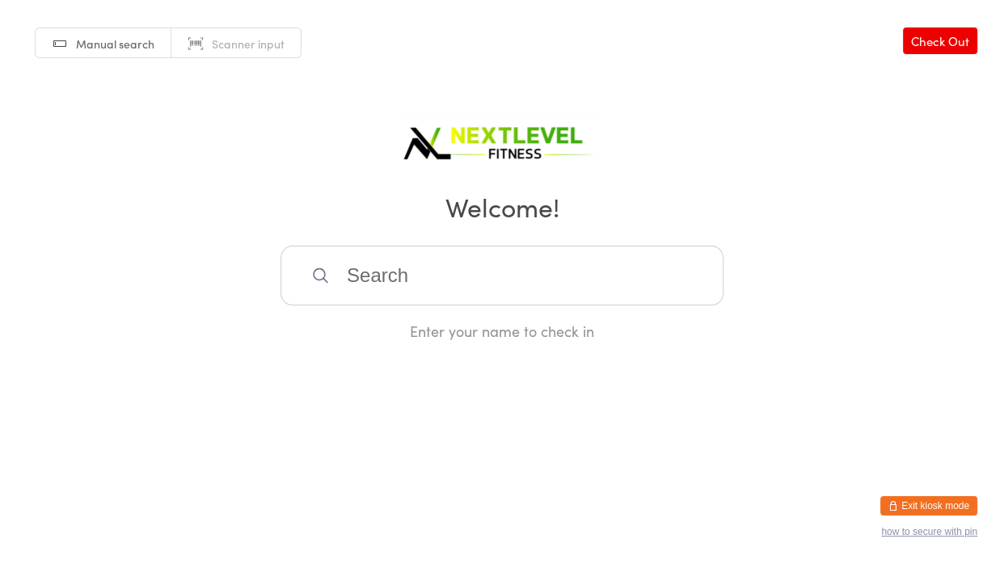
click at [358, 280] on input "search" at bounding box center [501, 276] width 443 height 60
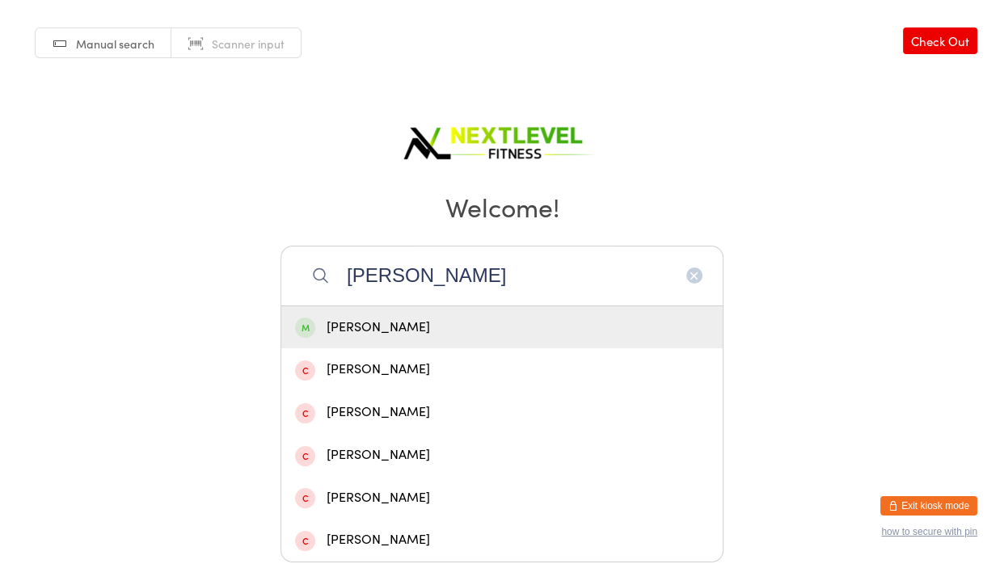
type input "[PERSON_NAME]"
click at [350, 331] on div "[PERSON_NAME]" at bounding box center [502, 328] width 414 height 22
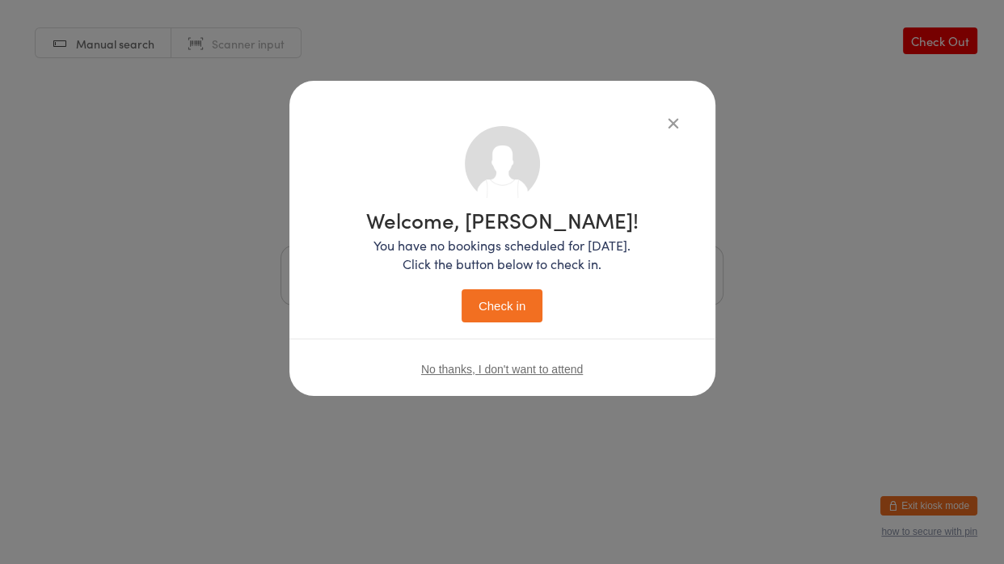
click at [506, 301] on button "Check in" at bounding box center [502, 305] width 81 height 33
